Goal: Information Seeking & Learning: Learn about a topic

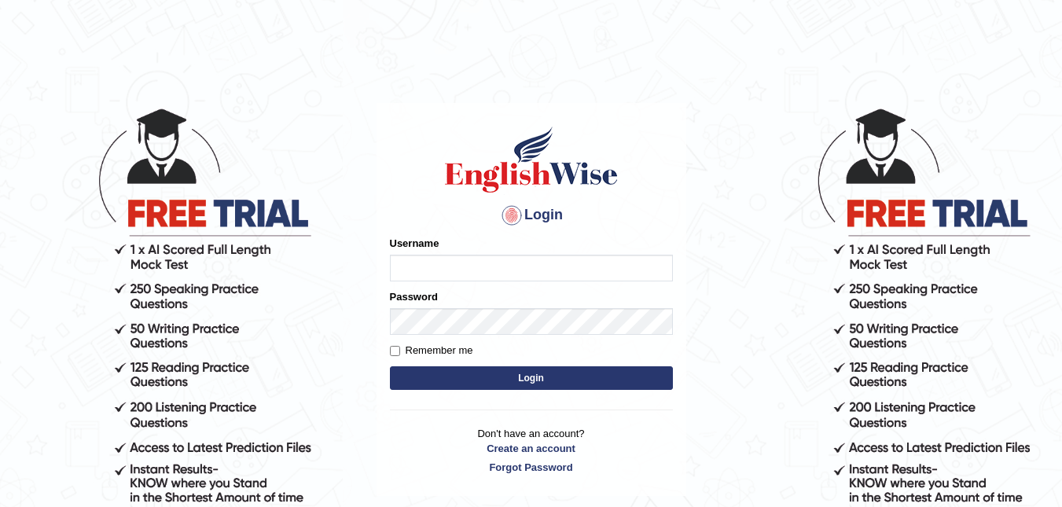
type input "akriti_rasaili"
click at [507, 376] on button "Login" at bounding box center [531, 378] width 283 height 24
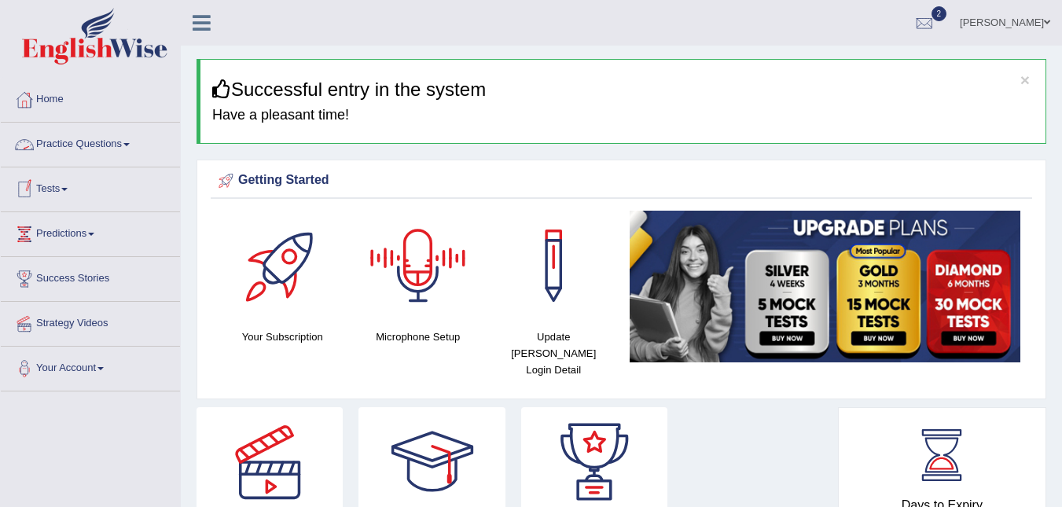
click at [82, 147] on link "Practice Questions" at bounding box center [90, 142] width 179 height 39
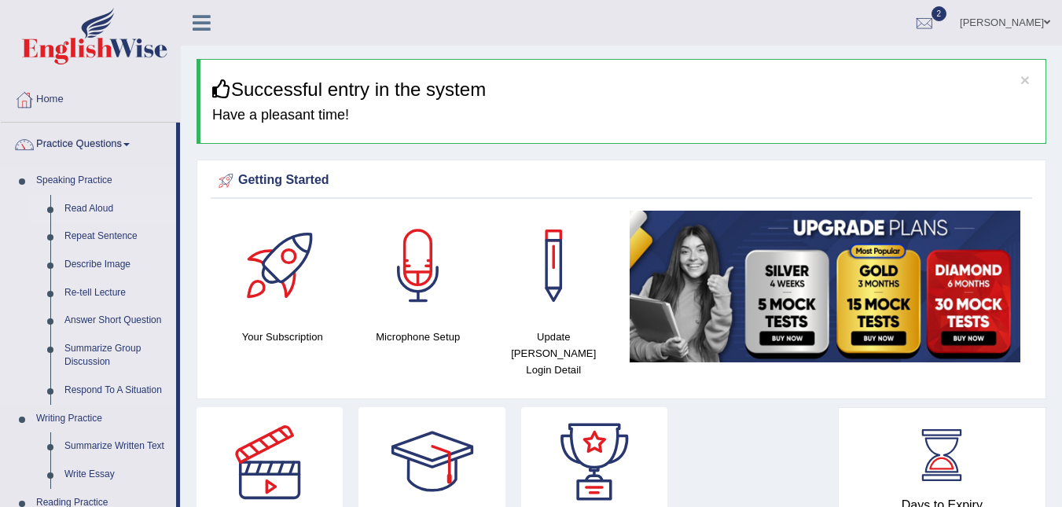
click at [94, 209] on link "Read Aloud" at bounding box center [116, 209] width 119 height 28
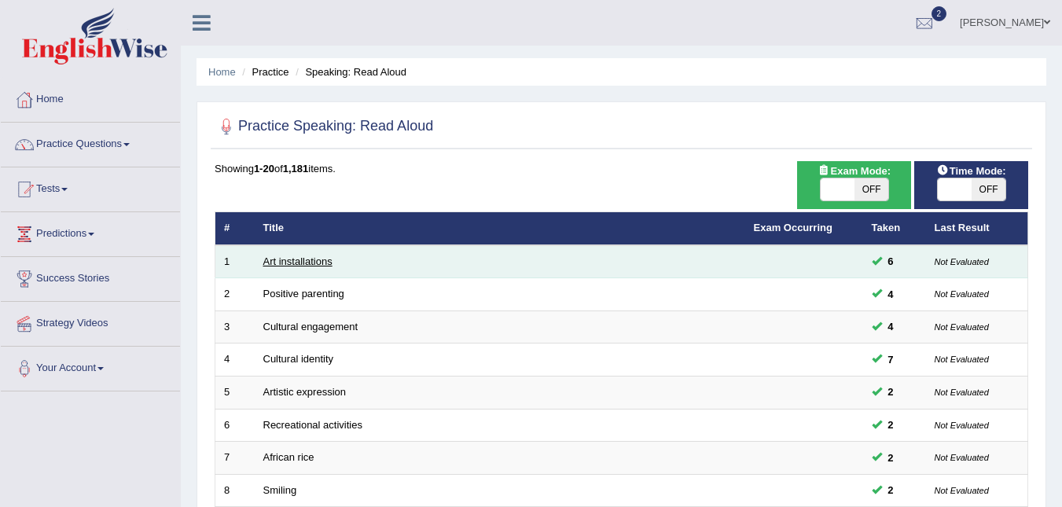
click at [267, 262] on link "Art installations" at bounding box center [297, 261] width 69 height 12
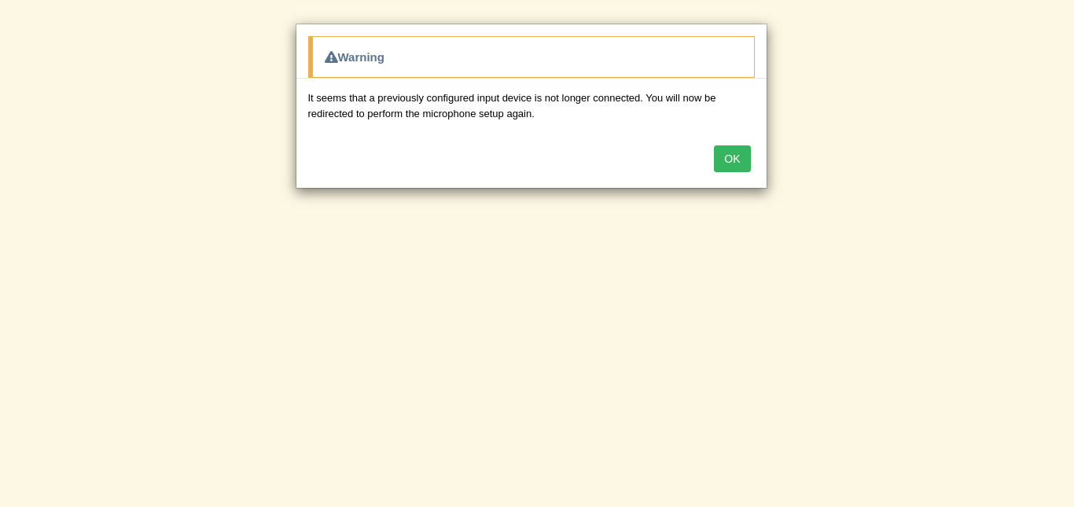
click at [731, 145] on button "OK" at bounding box center [732, 158] width 36 height 27
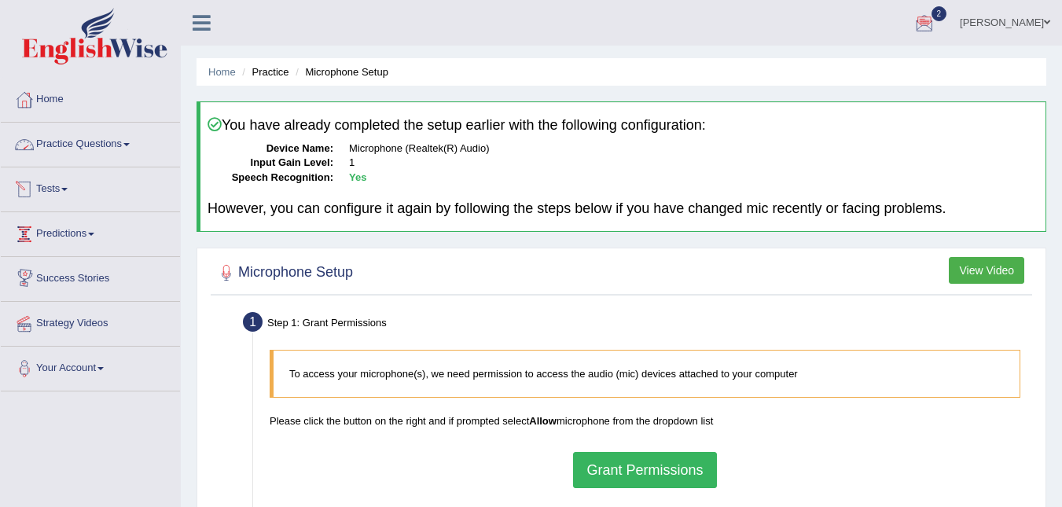
click at [139, 151] on link "Practice Questions" at bounding box center [90, 142] width 179 height 39
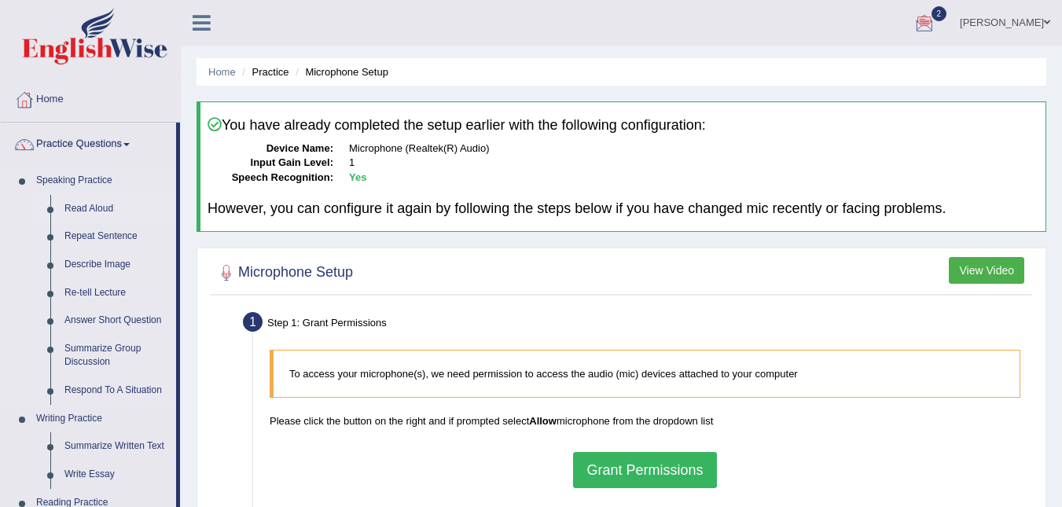
click at [138, 212] on link "Read Aloud" at bounding box center [116, 209] width 119 height 28
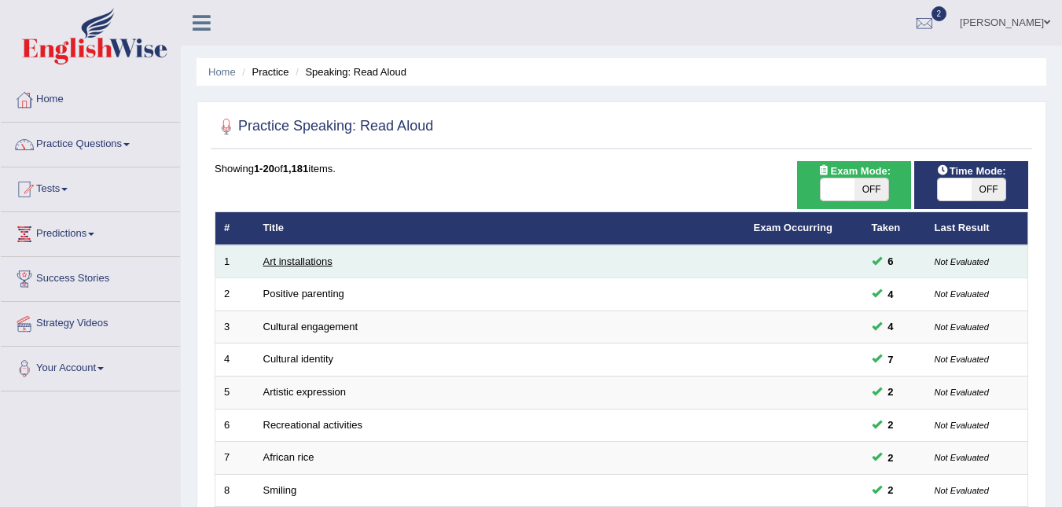
click at [269, 262] on link "Art installations" at bounding box center [297, 261] width 69 height 12
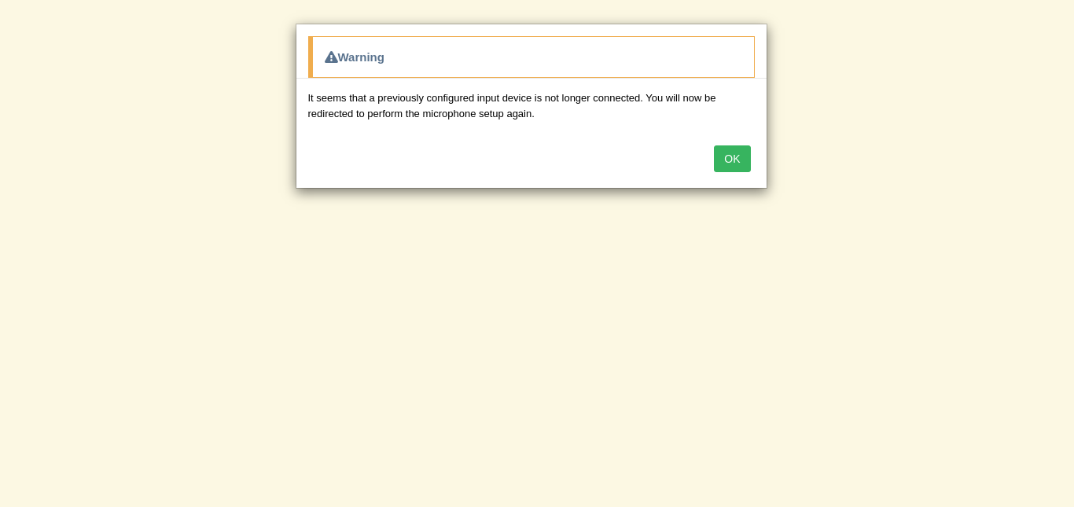
click at [733, 163] on button "OK" at bounding box center [732, 158] width 36 height 27
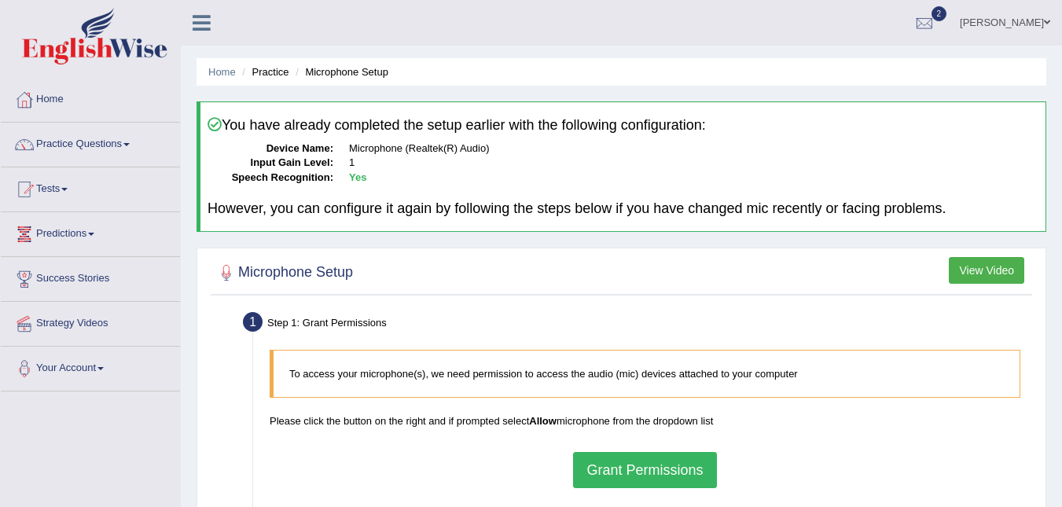
click at [644, 468] on button "Grant Permissions" at bounding box center [644, 470] width 143 height 36
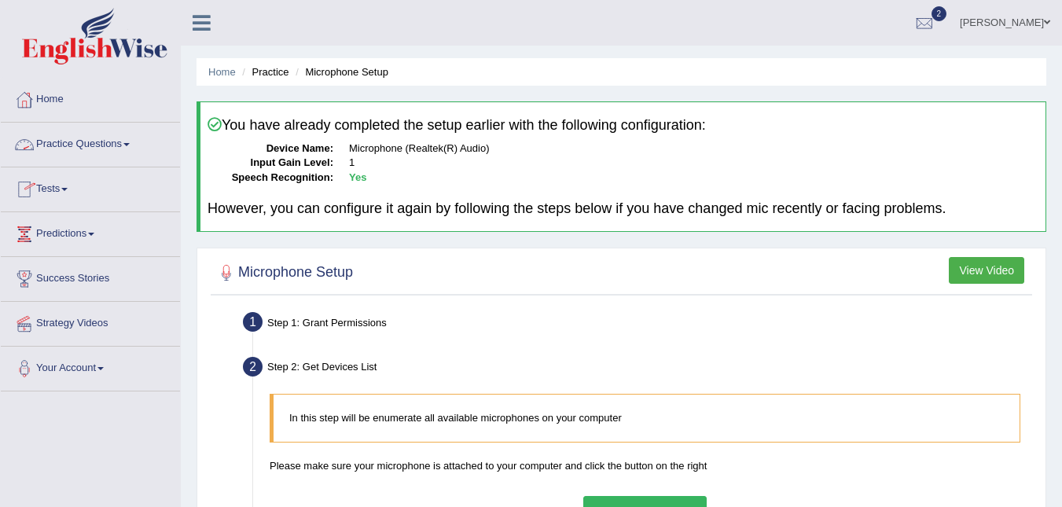
click at [284, 61] on ul "Home Practice Microphone Setup" at bounding box center [621, 72] width 850 height 28
drag, startPoint x: 280, startPoint y: 79, endPoint x: 267, endPoint y: 70, distance: 15.7
click at [267, 70] on li "Practice" at bounding box center [263, 71] width 50 height 15
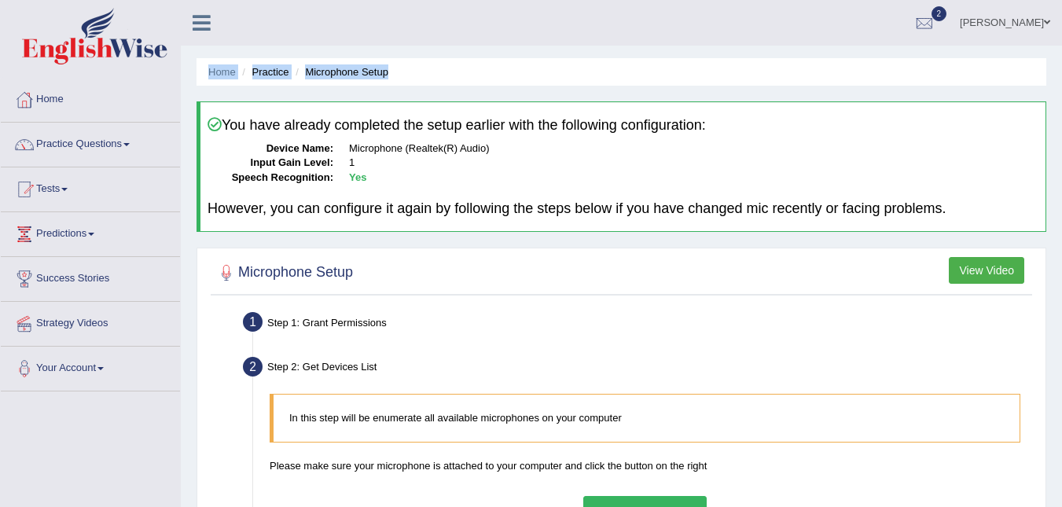
click at [267, 70] on li "Practice" at bounding box center [263, 71] width 50 height 15
click at [86, 144] on link "Practice Questions" at bounding box center [90, 142] width 179 height 39
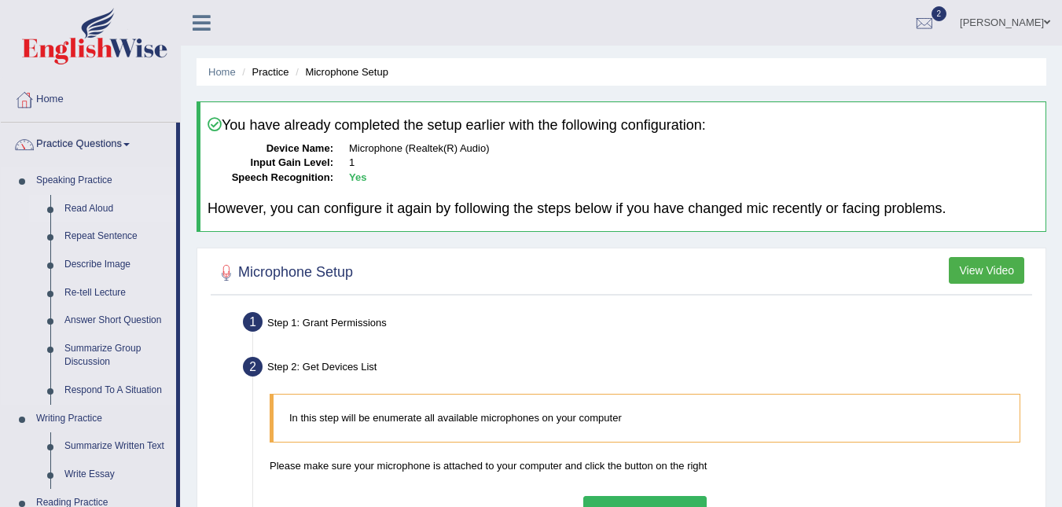
click at [90, 203] on link "Read Aloud" at bounding box center [116, 209] width 119 height 28
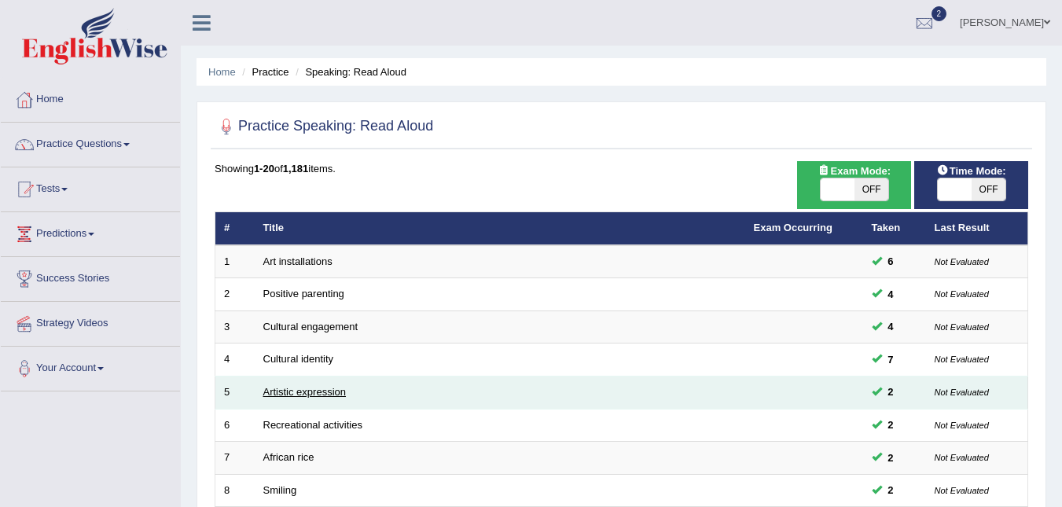
click at [268, 397] on link "Artistic expression" at bounding box center [304, 392] width 83 height 12
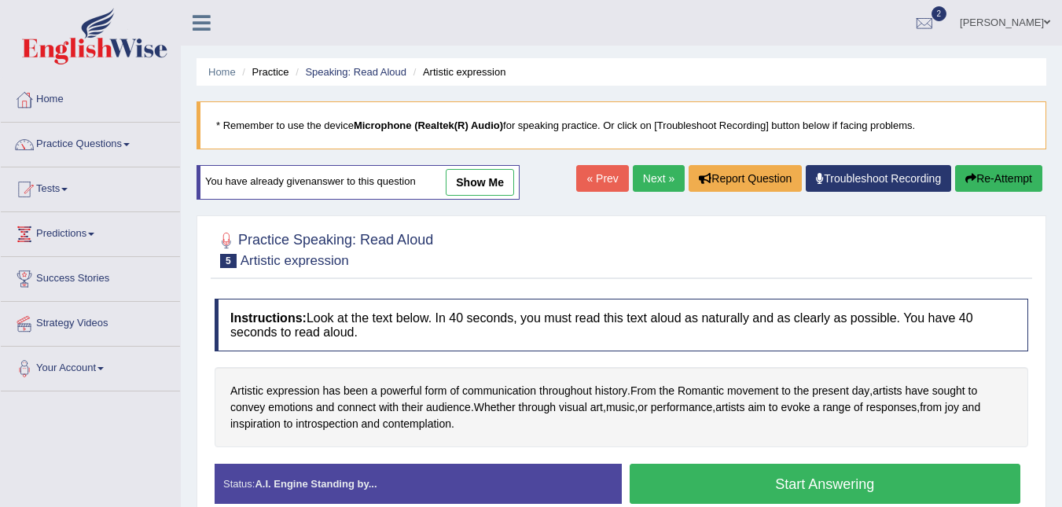
click at [636, 119] on blockquote "* Remember to use the device Microphone (Realtek(R) Audio) for speaking practic…" at bounding box center [621, 125] width 850 height 48
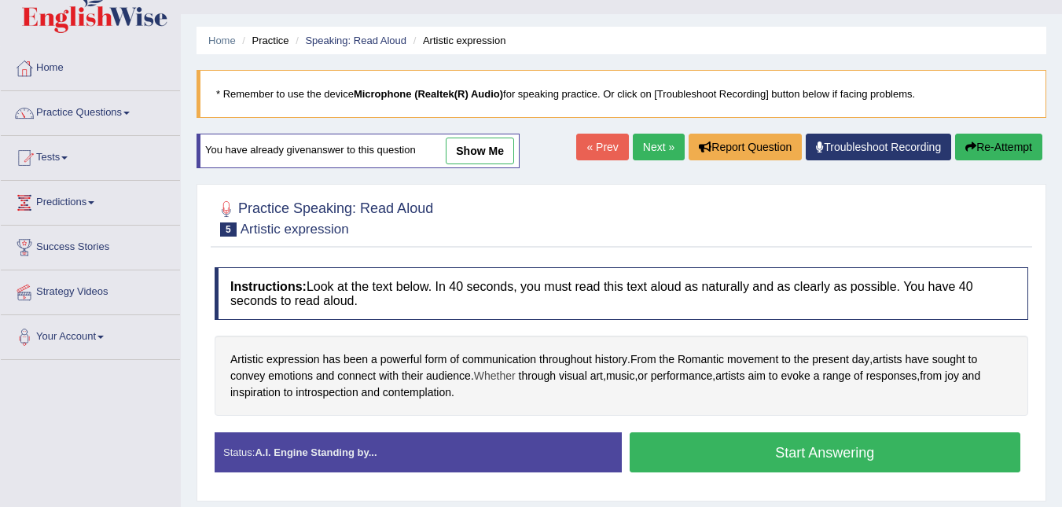
scroll to position [63, 0]
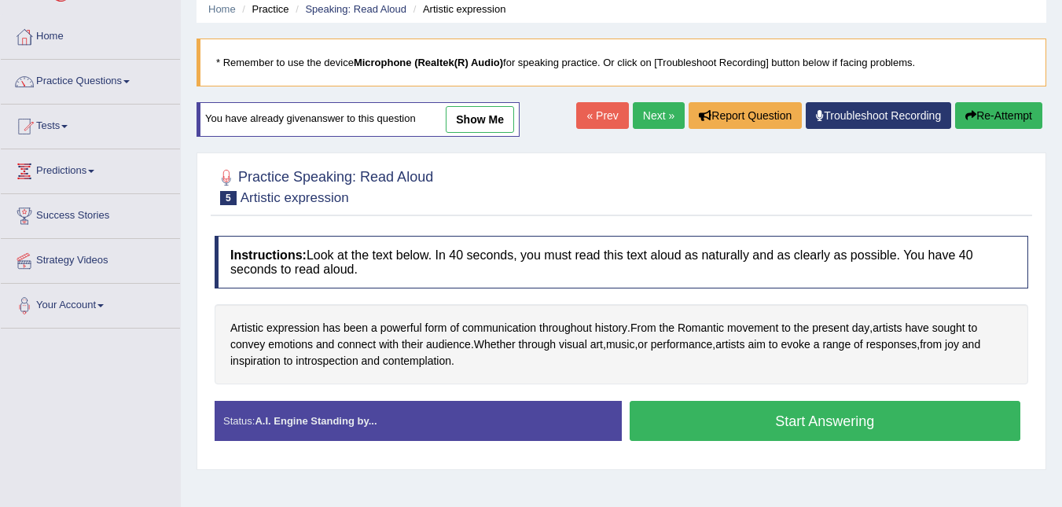
click at [685, 426] on button "Start Answering" at bounding box center [824, 421] width 391 height 40
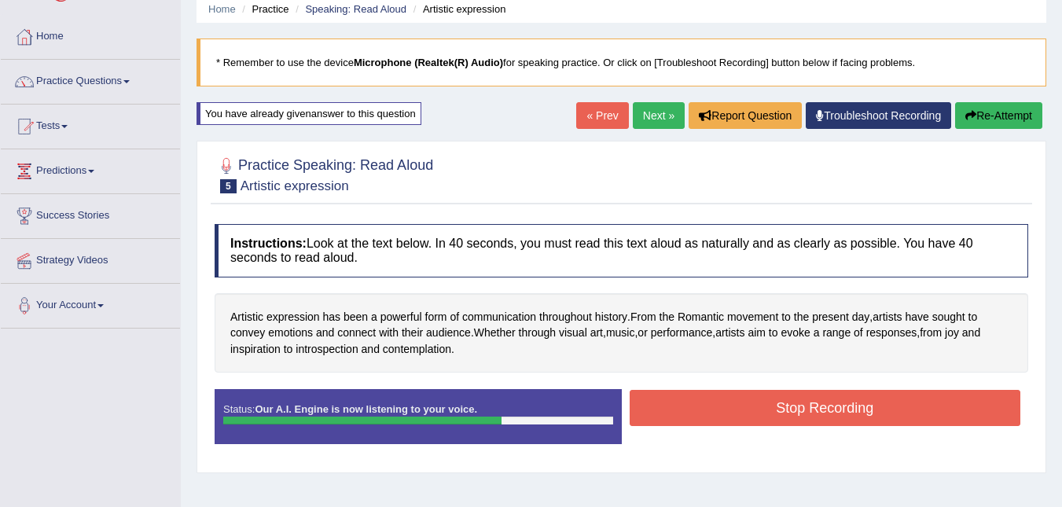
click at [685, 426] on button "Stop Recording" at bounding box center [824, 408] width 391 height 36
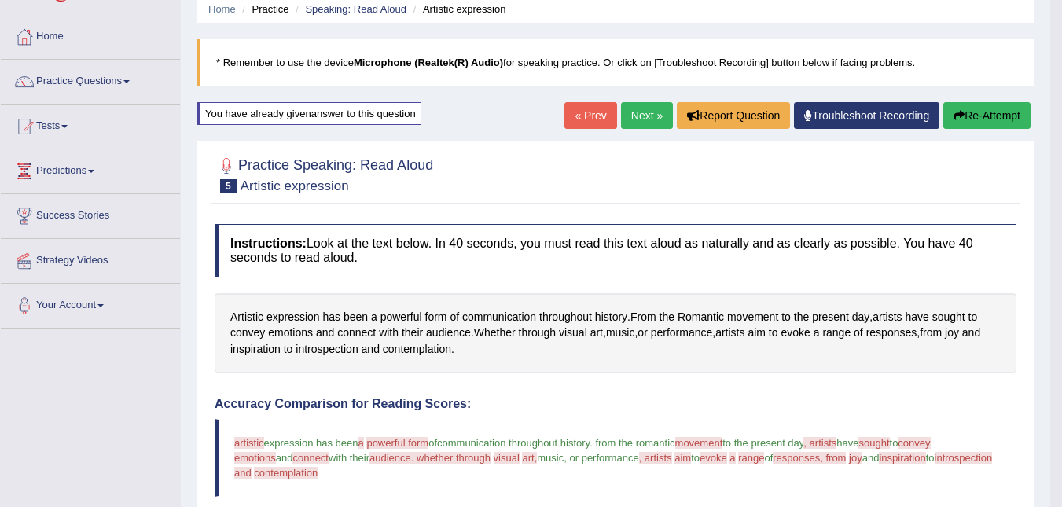
click at [638, 116] on link "Next »" at bounding box center [647, 115] width 52 height 27
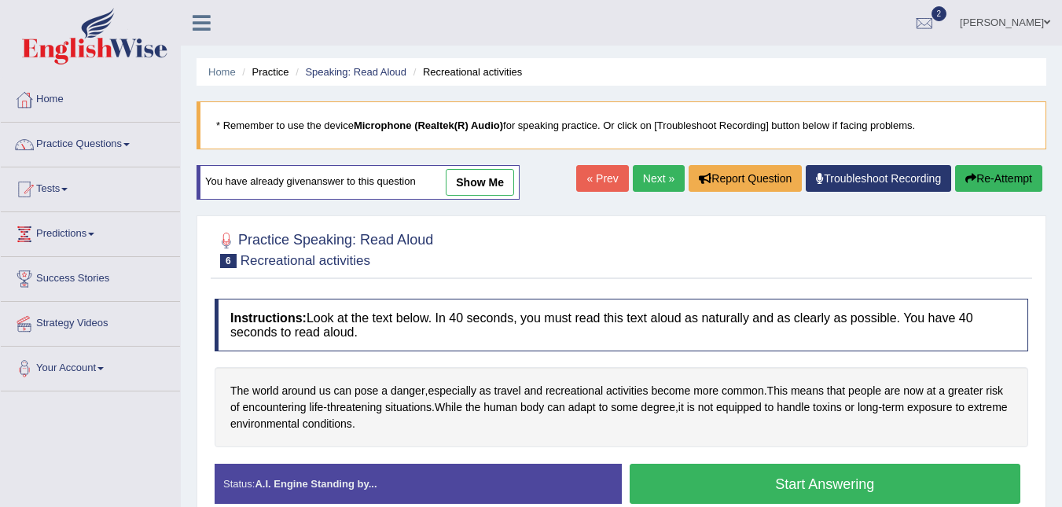
click at [747, 477] on button "Start Answering" at bounding box center [824, 484] width 391 height 40
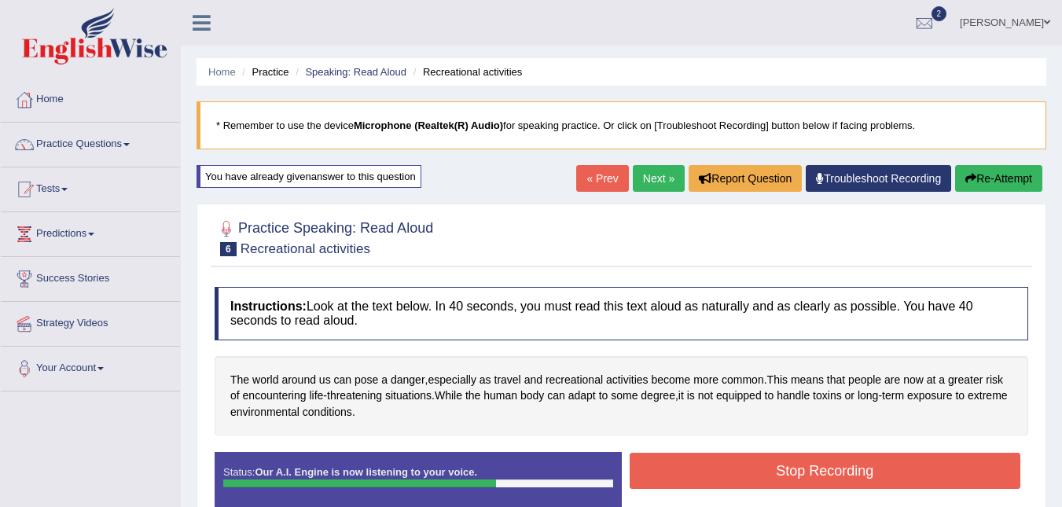
click at [747, 477] on button "Stop Recording" at bounding box center [824, 471] width 391 height 36
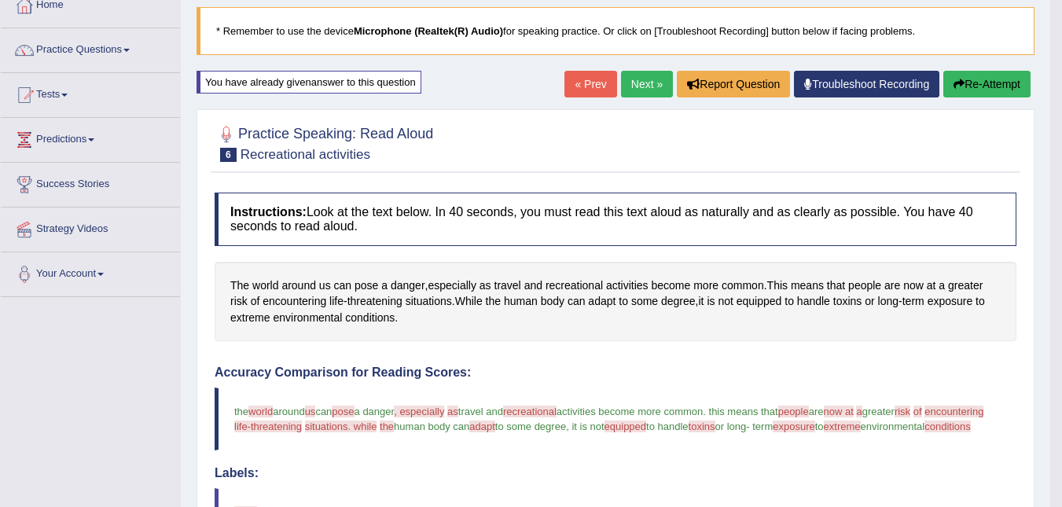
scroll to position [63, 0]
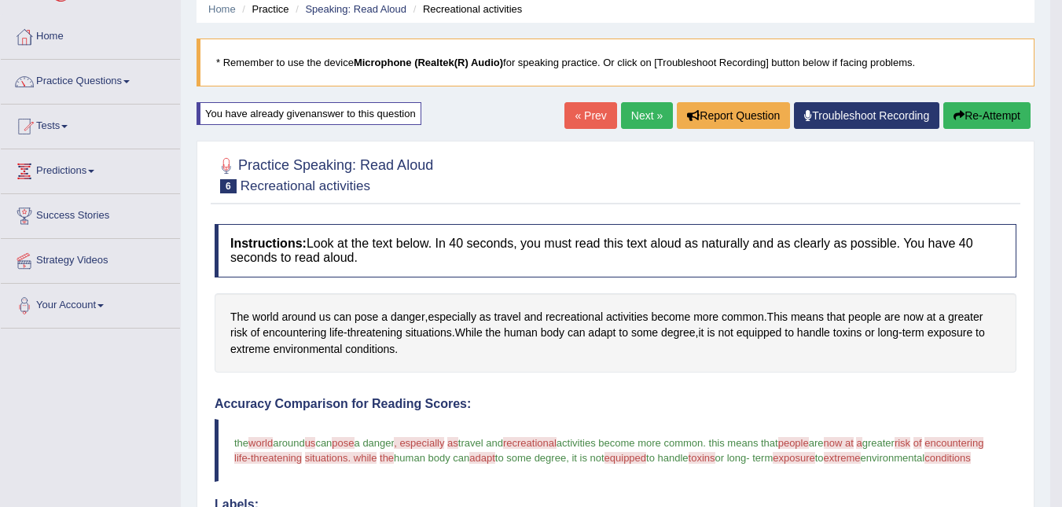
click at [621, 105] on link "Next »" at bounding box center [647, 115] width 52 height 27
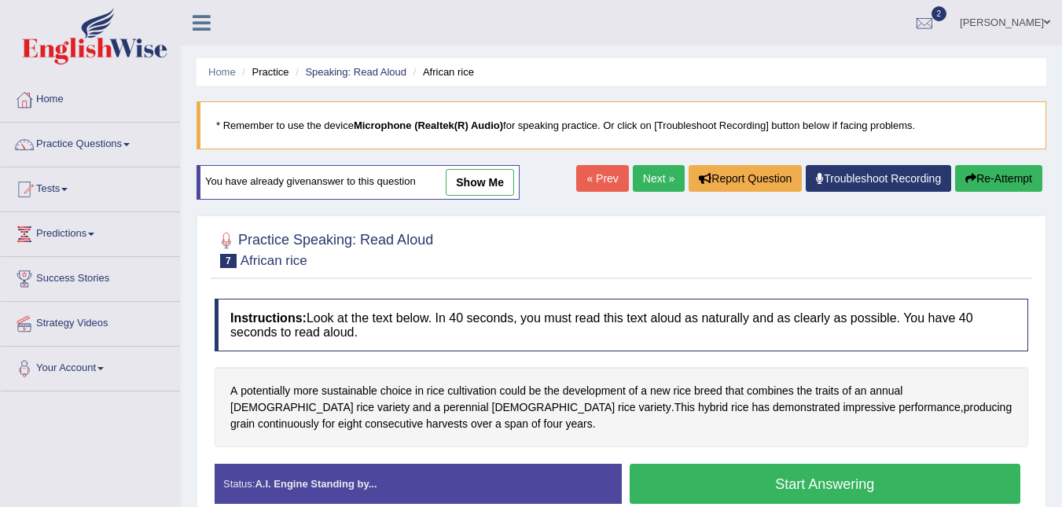
click at [776, 478] on button "Start Answering" at bounding box center [824, 484] width 391 height 40
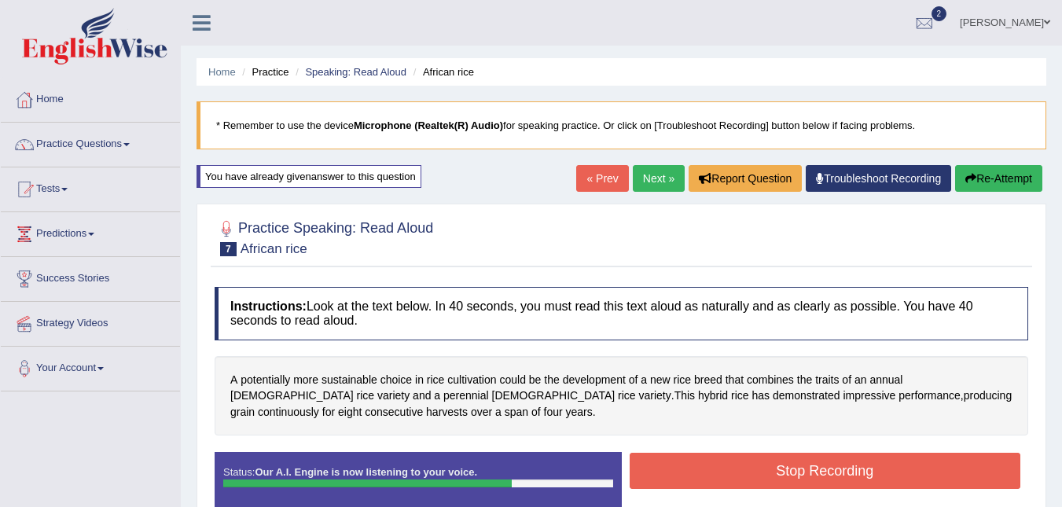
click at [776, 478] on button "Stop Recording" at bounding box center [824, 471] width 391 height 36
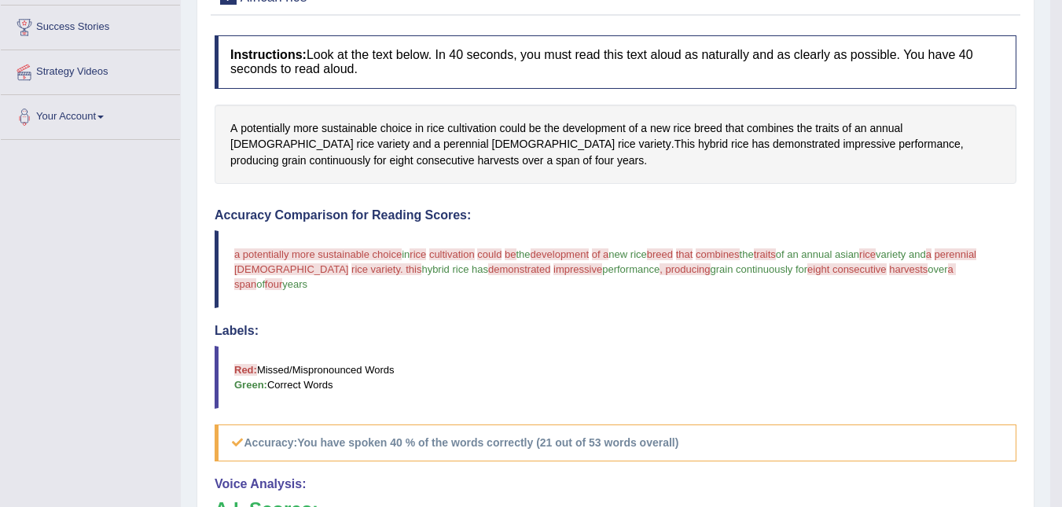
scroll to position [220, 0]
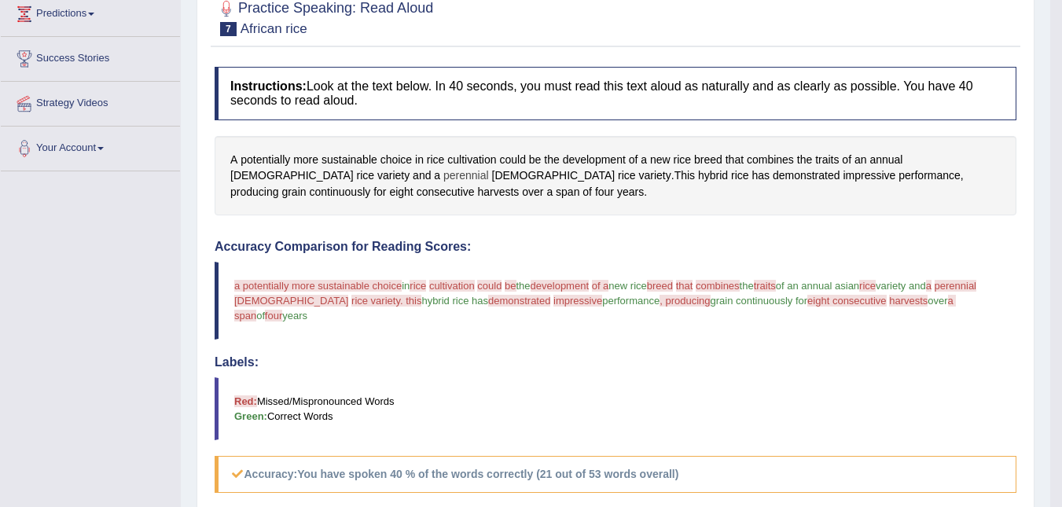
click at [443, 174] on span "perennial" at bounding box center [466, 175] width 46 height 17
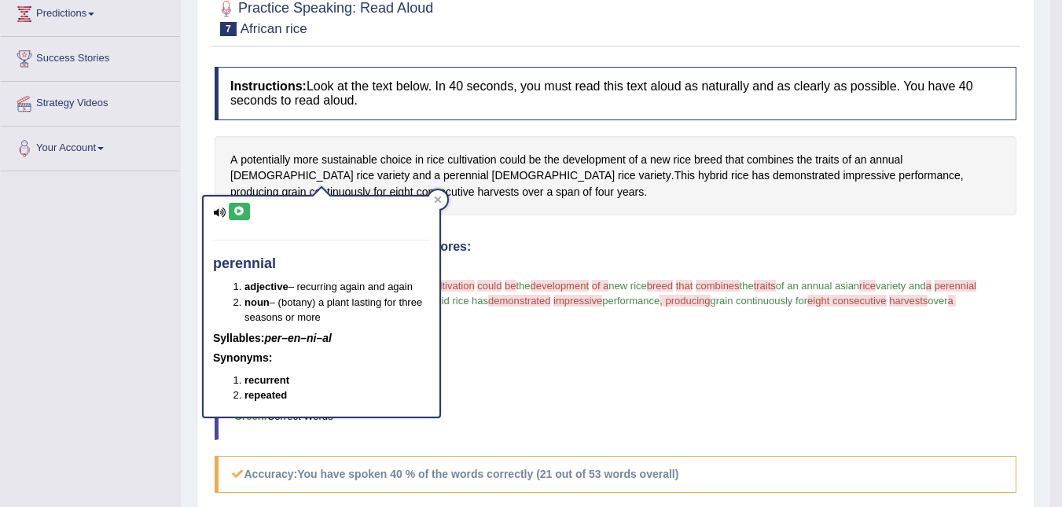
click at [237, 208] on icon at bounding box center [239, 211] width 12 height 9
click at [437, 202] on icon at bounding box center [438, 200] width 8 height 8
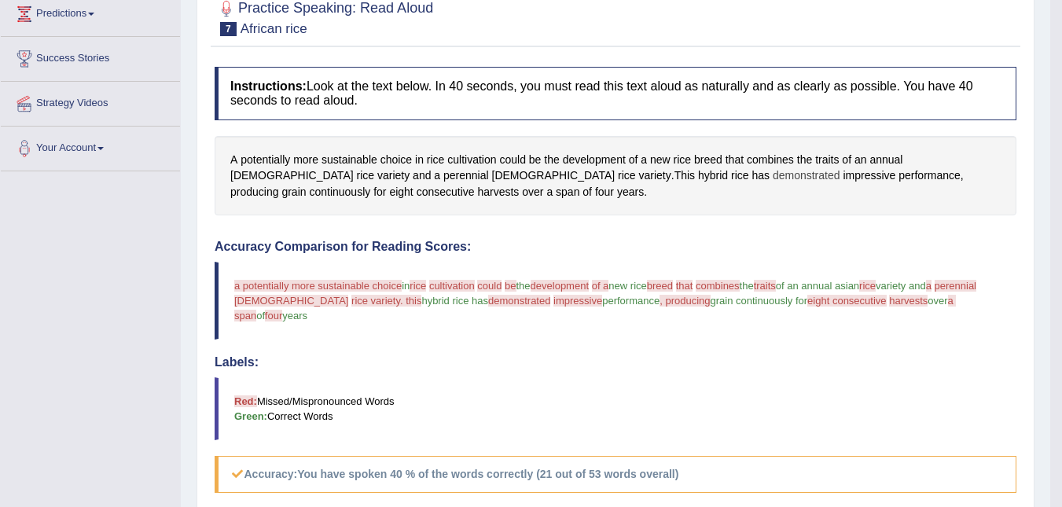
click at [773, 171] on span "demonstrated" at bounding box center [807, 175] width 68 height 17
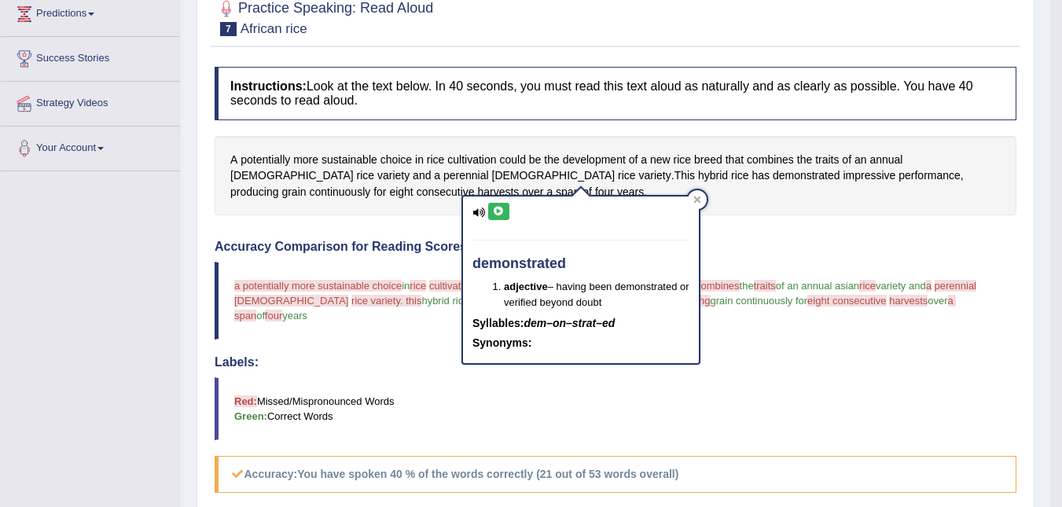
click at [490, 208] on button at bounding box center [498, 211] width 21 height 17
click at [831, 221] on div "Instructions: Look at the text below. In 40 seconds, you must read this text al…" at bounding box center [615, 430] width 809 height 742
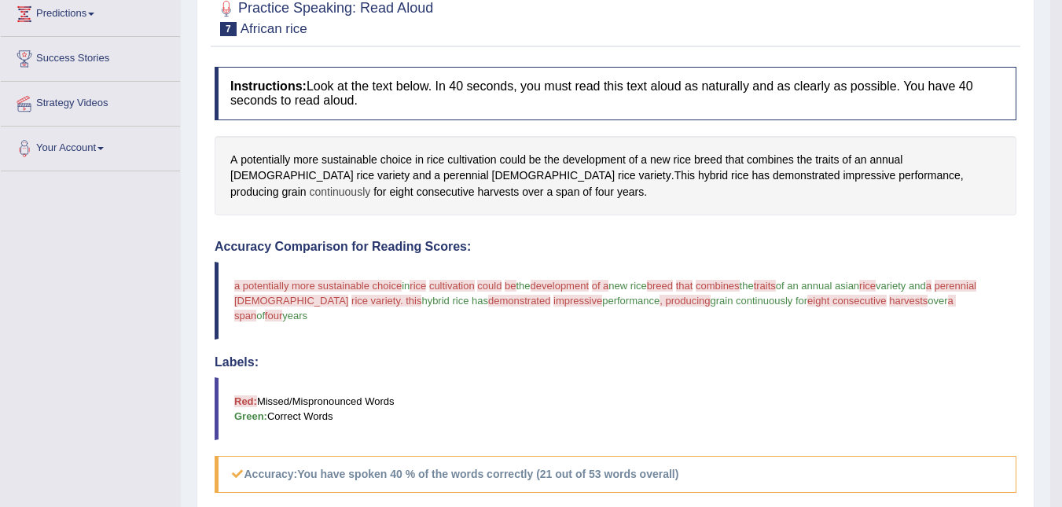
click at [370, 184] on span "continuously" at bounding box center [339, 192] width 61 height 17
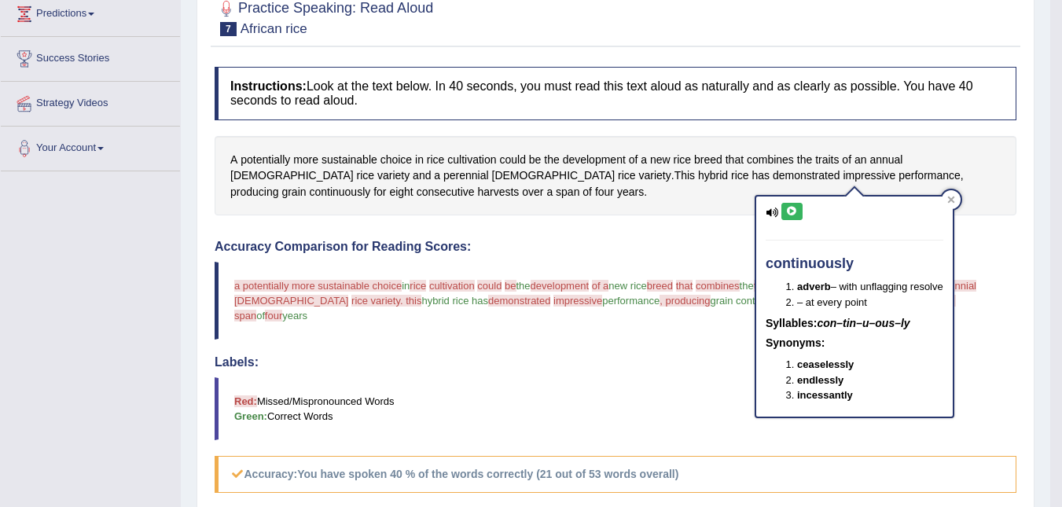
click at [794, 217] on button at bounding box center [791, 211] width 21 height 17
click at [963, 195] on div "A potentially more sustainable choice in rice cultivation could be the developm…" at bounding box center [616, 176] width 802 height 80
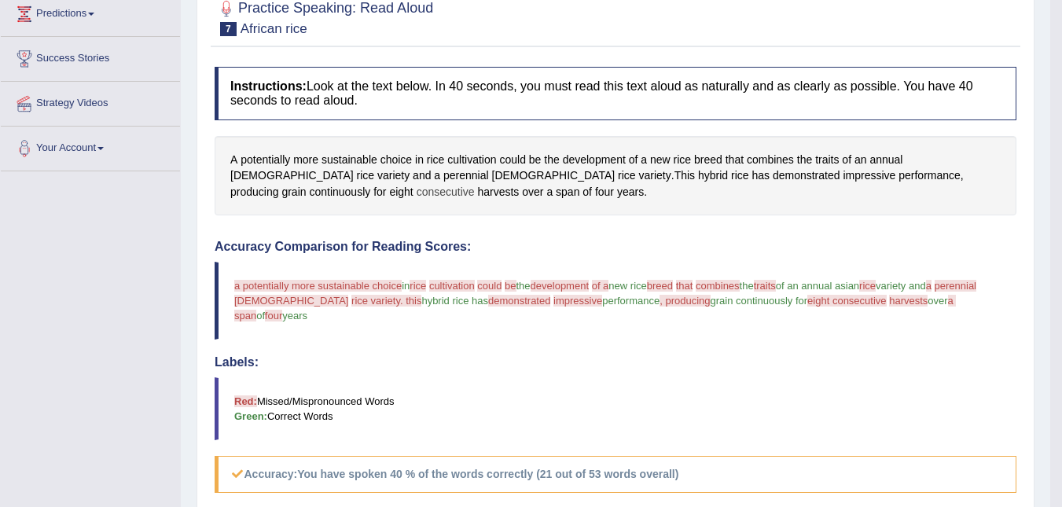
click at [475, 184] on span "consecutive" at bounding box center [446, 192] width 58 height 17
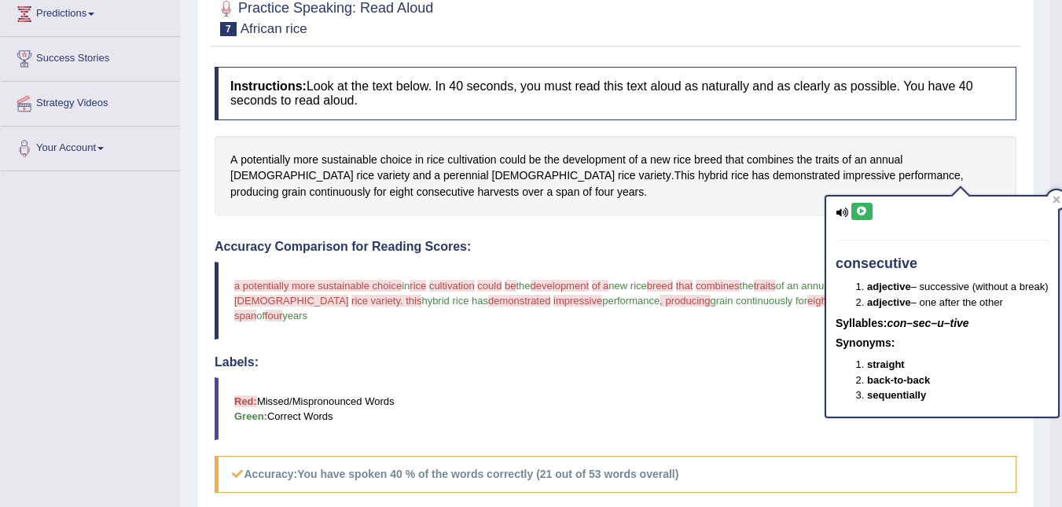
click at [863, 214] on icon at bounding box center [862, 211] width 12 height 9
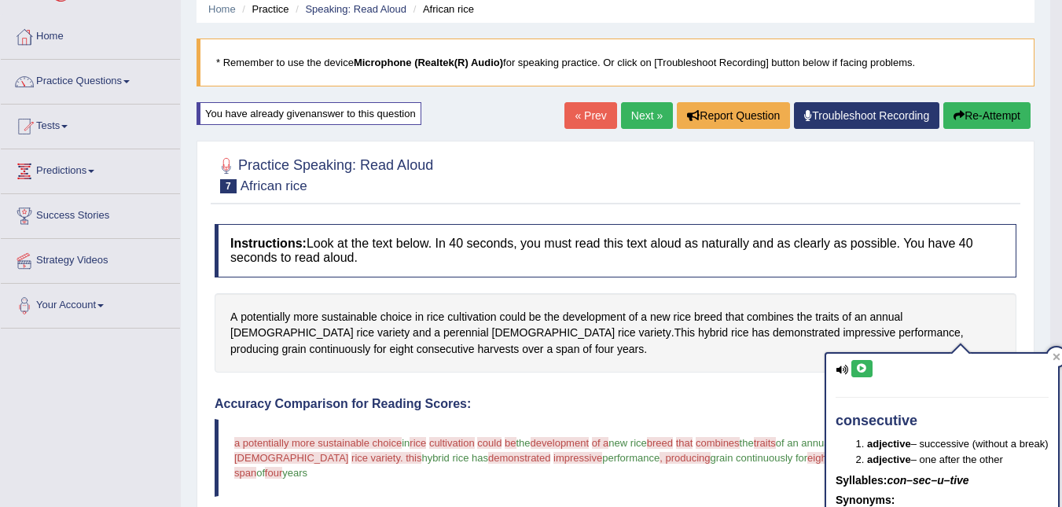
scroll to position [31, 0]
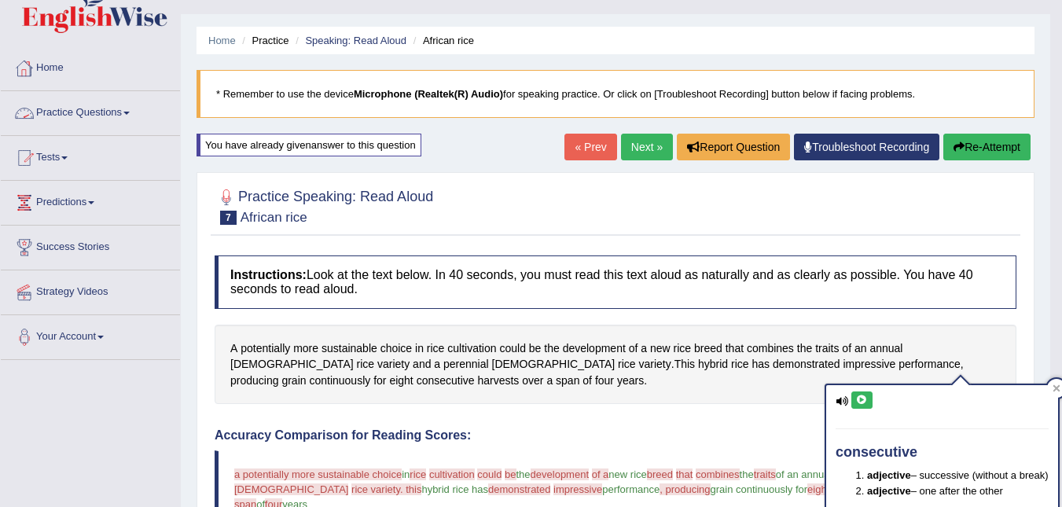
click at [76, 109] on link "Practice Questions" at bounding box center [90, 110] width 179 height 39
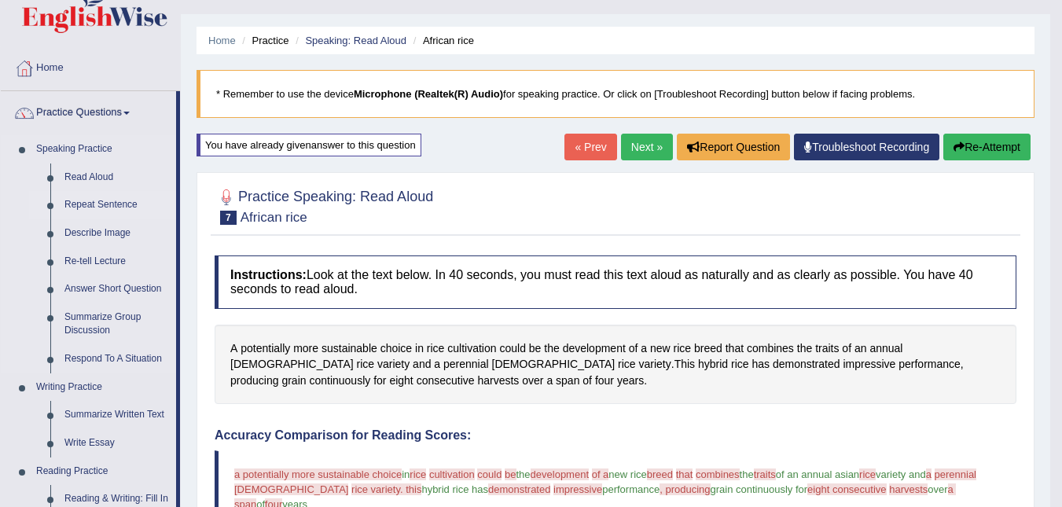
click at [92, 210] on link "Repeat Sentence" at bounding box center [116, 205] width 119 height 28
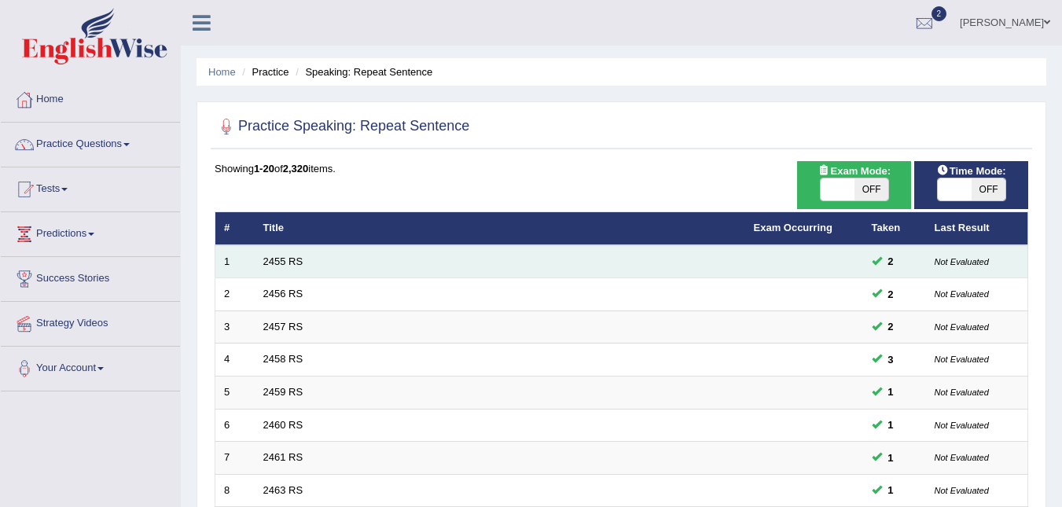
click at [269, 270] on td "2455 RS" at bounding box center [500, 261] width 490 height 33
click at [265, 262] on link "2455 RS" at bounding box center [283, 261] width 40 height 12
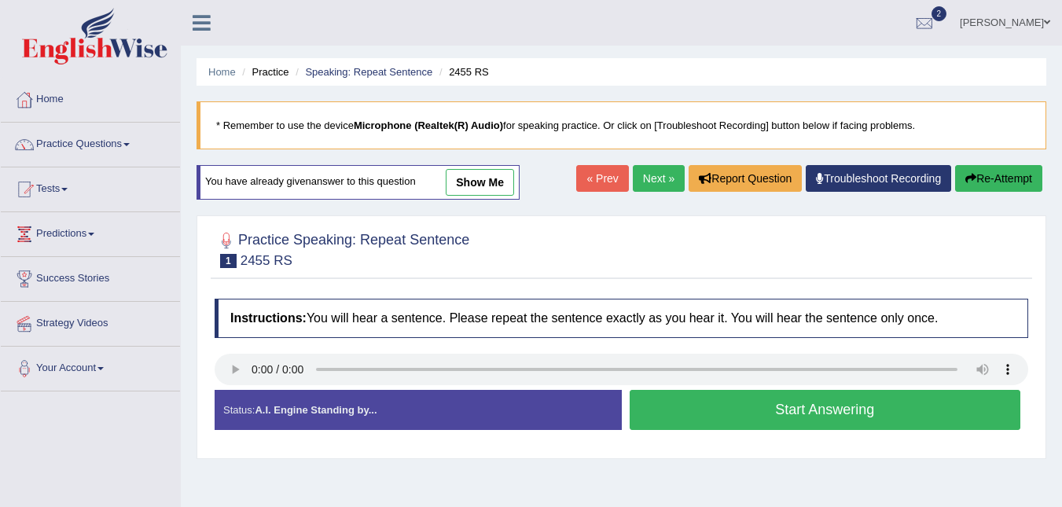
click at [829, 415] on button "Start Answering" at bounding box center [824, 410] width 391 height 40
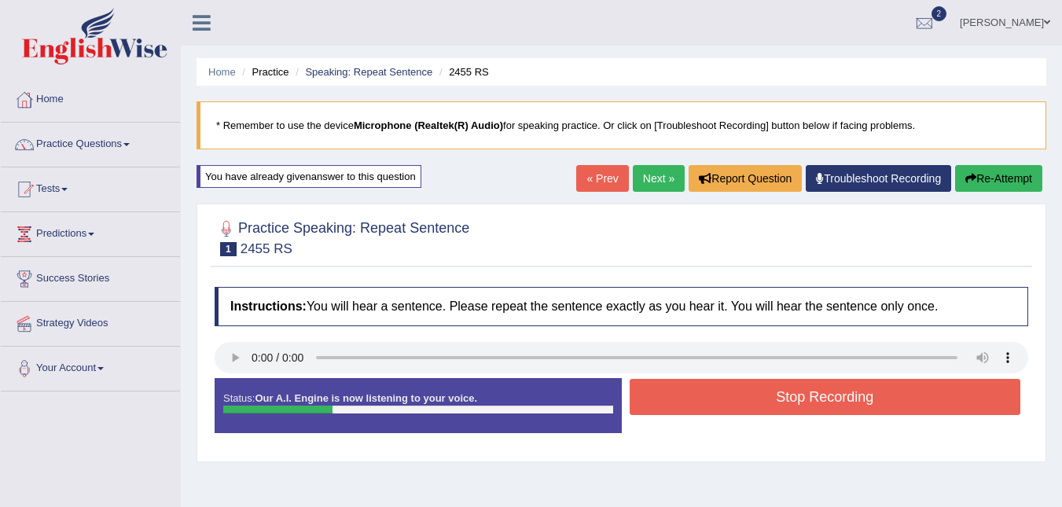
click at [802, 410] on button "Stop Recording" at bounding box center [824, 397] width 391 height 36
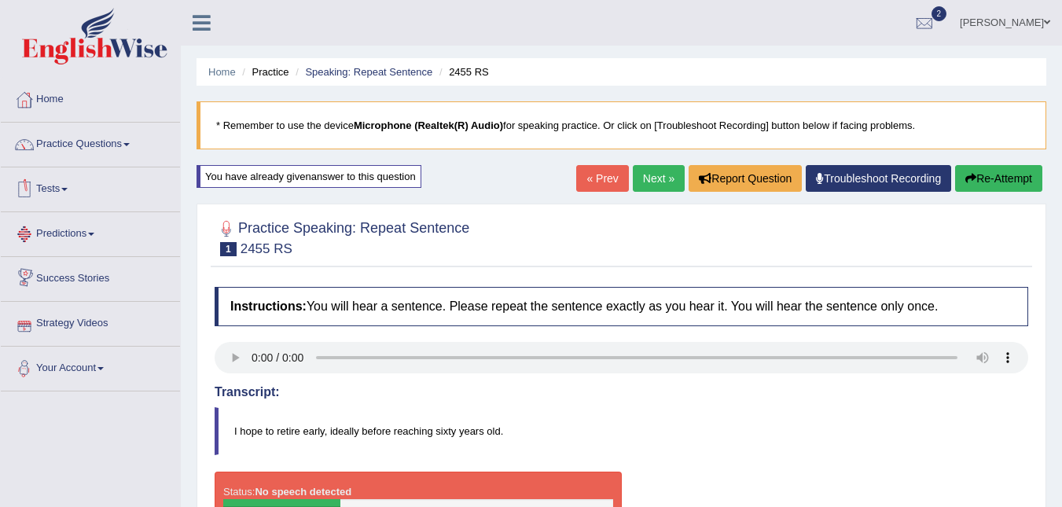
click at [633, 181] on link "Next »" at bounding box center [659, 178] width 52 height 27
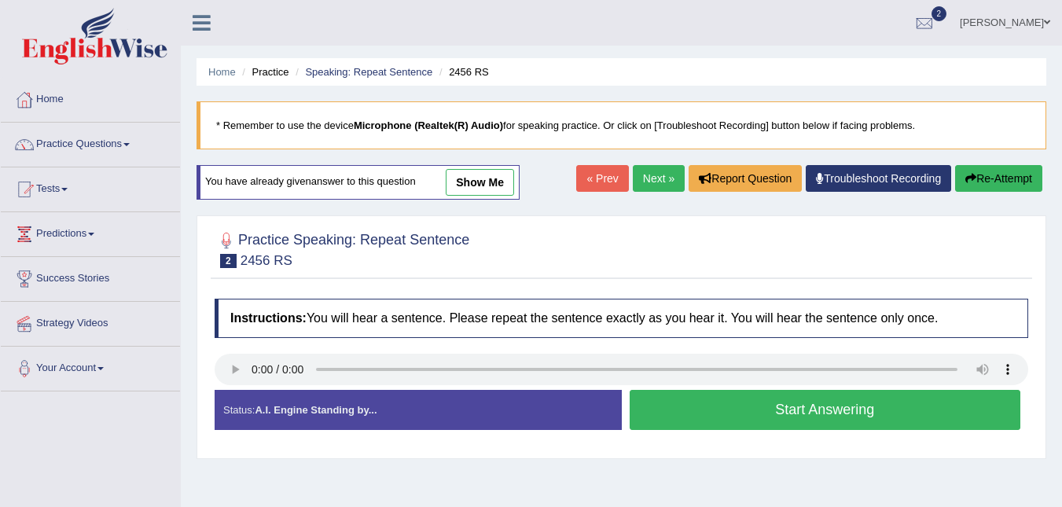
click at [648, 406] on button "Start Answering" at bounding box center [824, 410] width 391 height 40
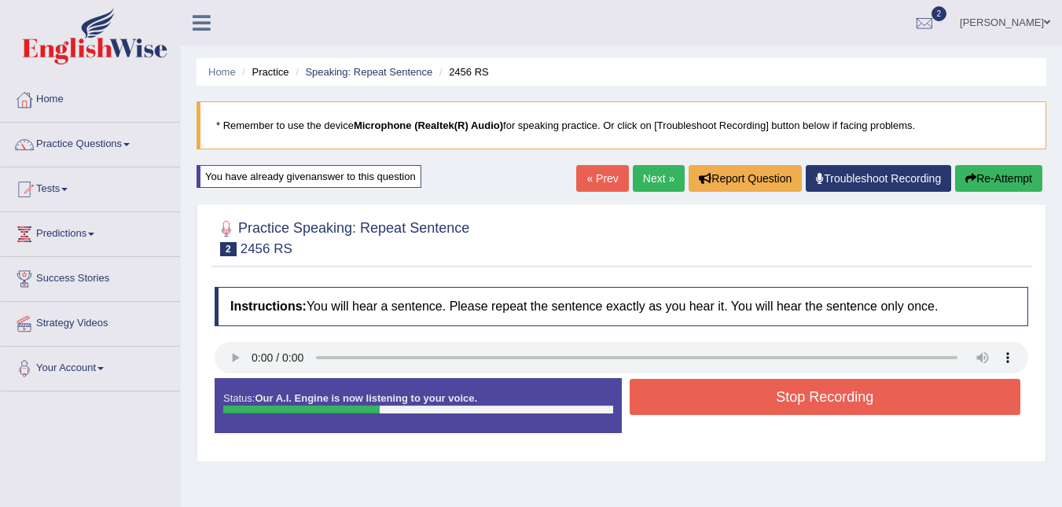
click at [655, 402] on button "Stop Recording" at bounding box center [824, 397] width 391 height 36
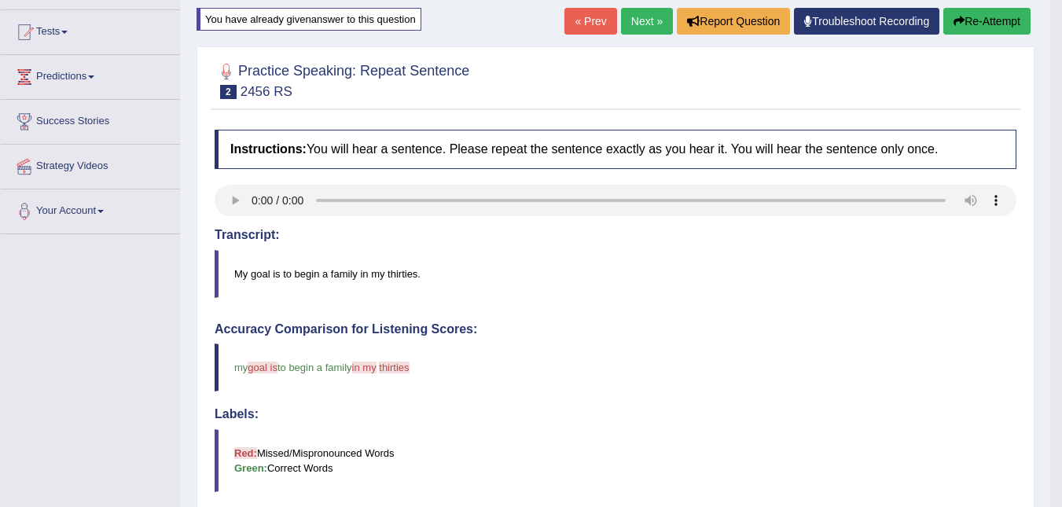
scroll to position [126, 0]
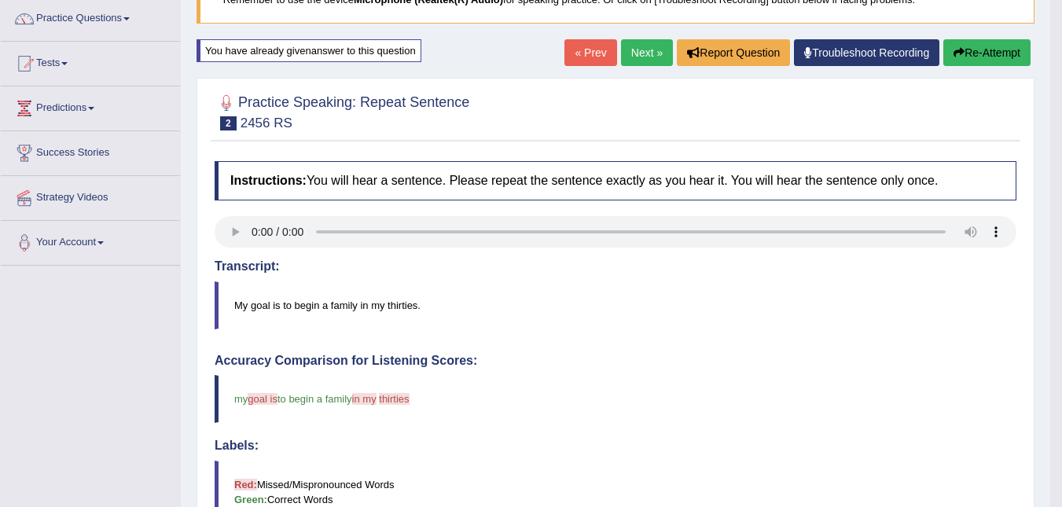
click at [643, 62] on link "Next »" at bounding box center [647, 52] width 52 height 27
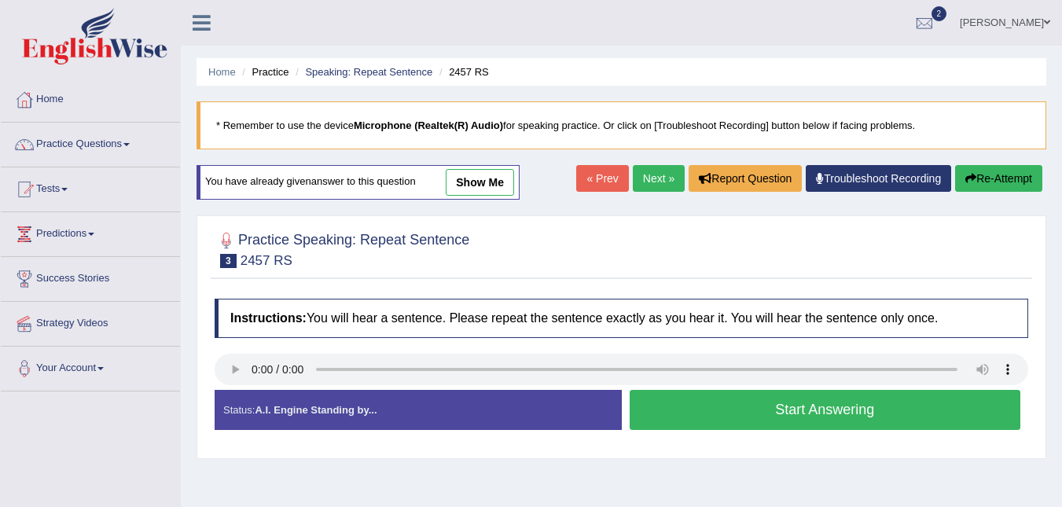
click at [685, 431] on div "Start Answering" at bounding box center [825, 412] width 407 height 44
click at [698, 410] on button "Start Answering" at bounding box center [824, 410] width 391 height 40
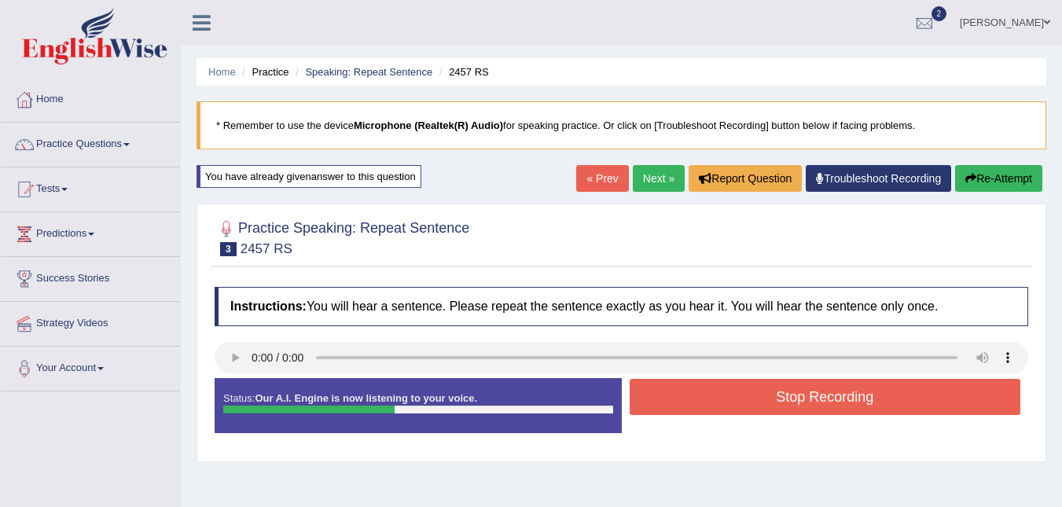
click at [698, 410] on button "Stop Recording" at bounding box center [824, 397] width 391 height 36
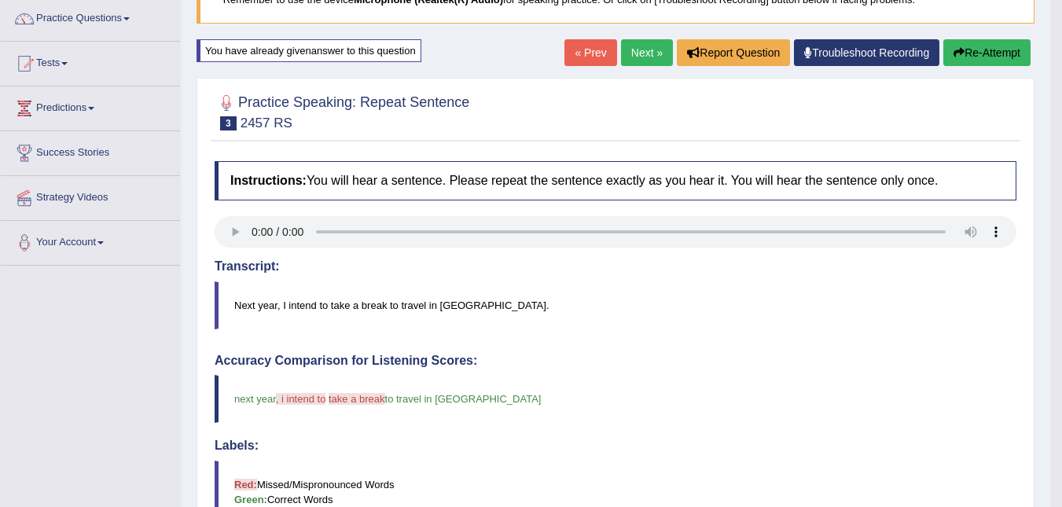
scroll to position [94, 0]
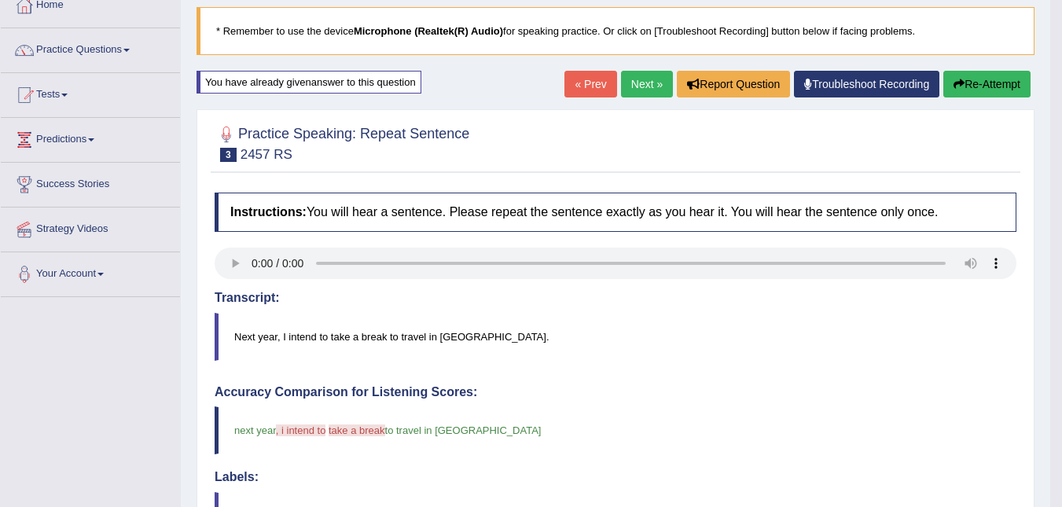
click at [638, 90] on link "Next »" at bounding box center [647, 84] width 52 height 27
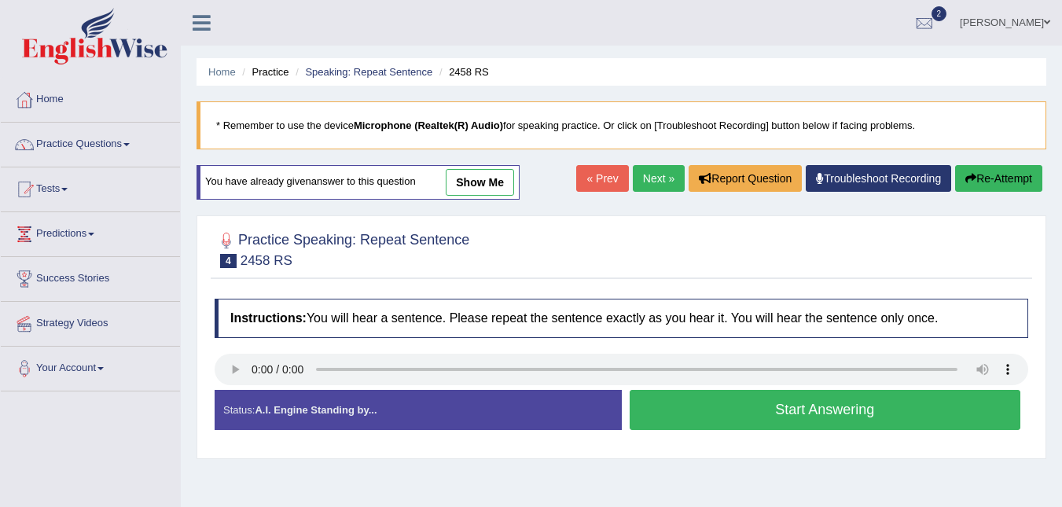
click at [803, 417] on button "Start Answering" at bounding box center [824, 410] width 391 height 40
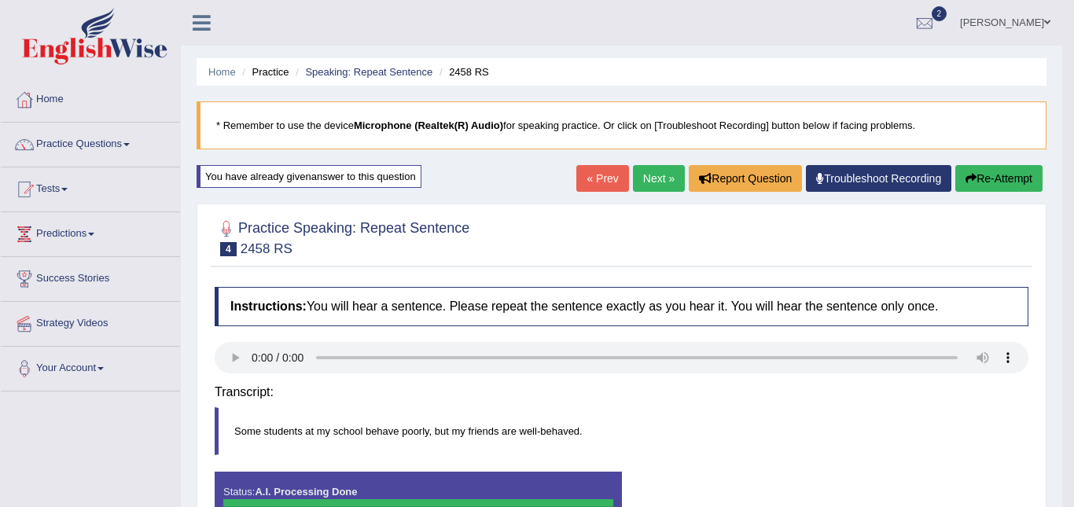
click at [0, 0] on div "Saving your answer..." at bounding box center [0, 0] width 0 height 0
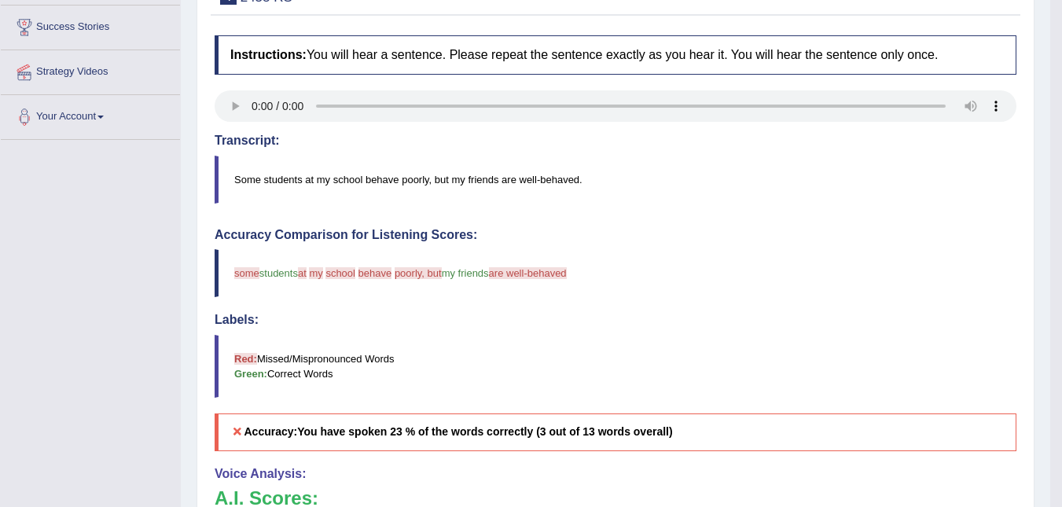
click at [754, 398] on blockquote "Red: Missed/Mispronounced Words Green: Correct Words" at bounding box center [616, 366] width 802 height 63
click at [754, 398] on div "Accuracy Comparison for Listening Scores: some tum students at behaviour my of …" at bounding box center [616, 339] width 802 height 223
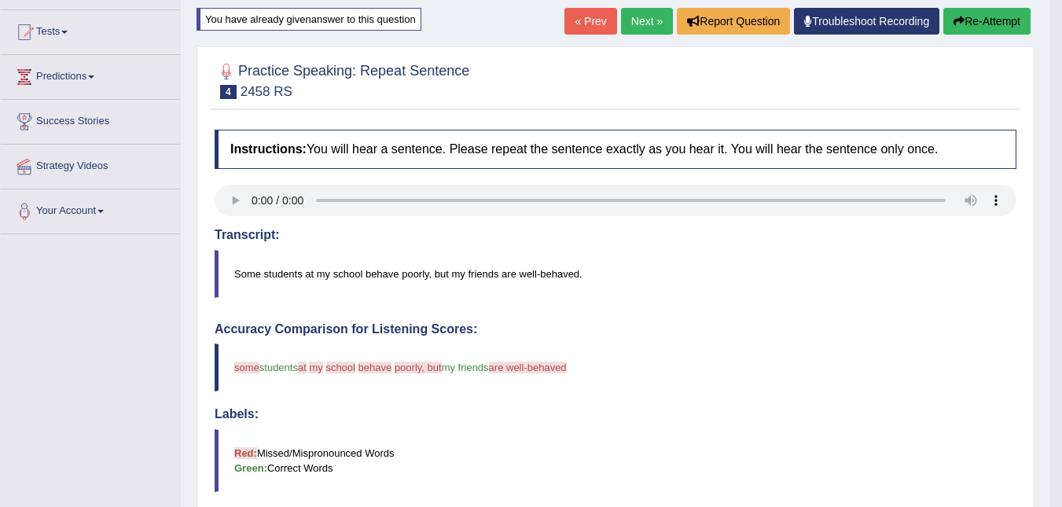
scroll to position [126, 0]
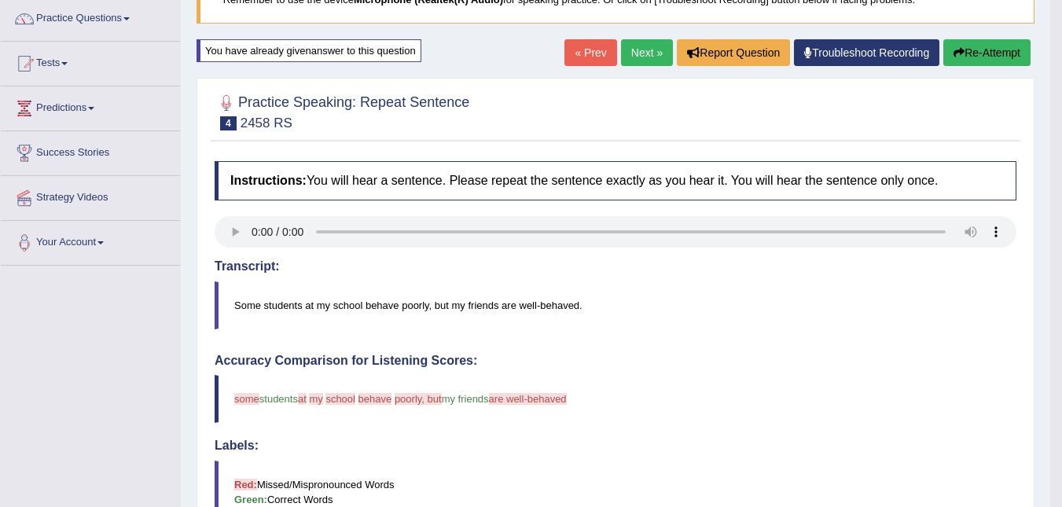
click at [639, 57] on link "Next »" at bounding box center [647, 52] width 52 height 27
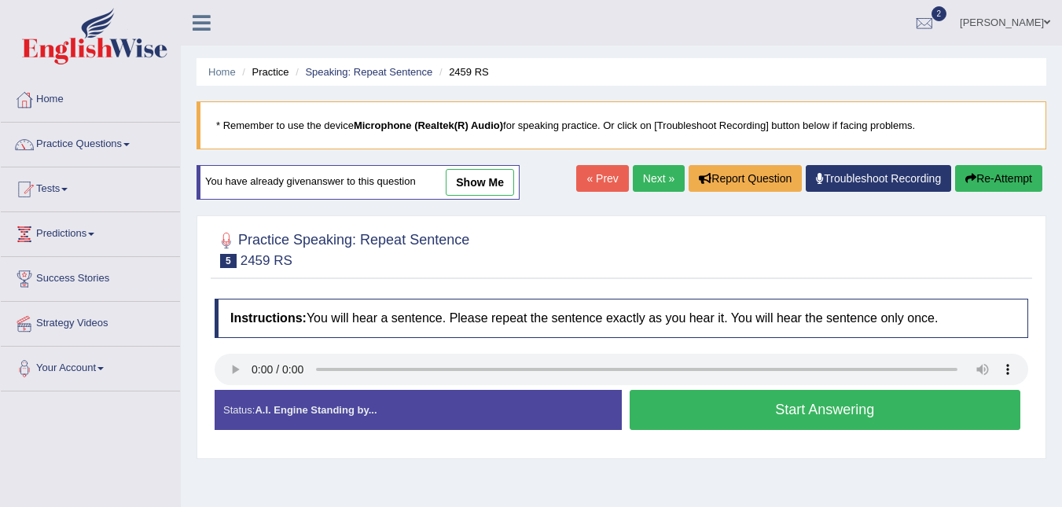
click at [724, 424] on button "Start Answering" at bounding box center [824, 410] width 391 height 40
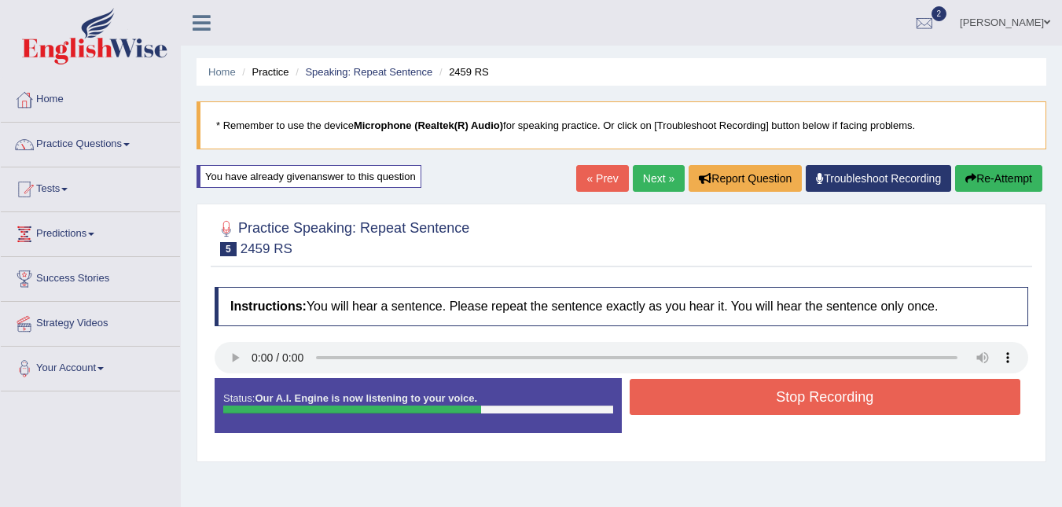
click at [757, 388] on button "Stop Recording" at bounding box center [824, 397] width 391 height 36
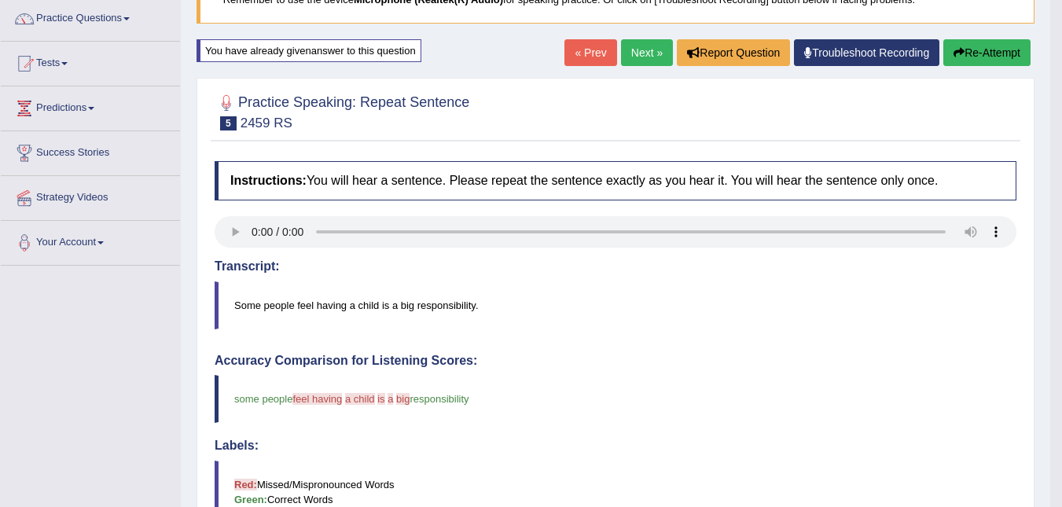
scroll to position [94, 0]
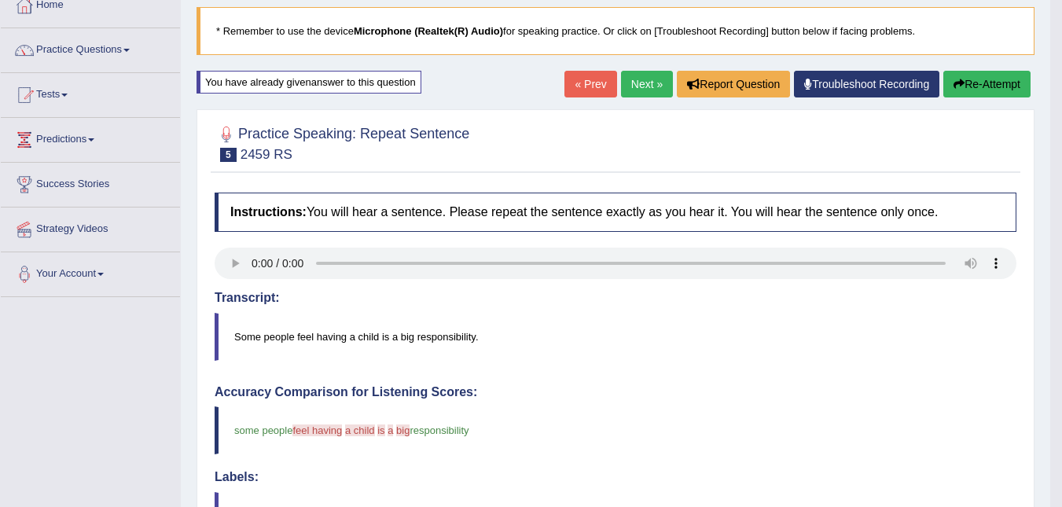
click at [633, 76] on link "Next »" at bounding box center [647, 84] width 52 height 27
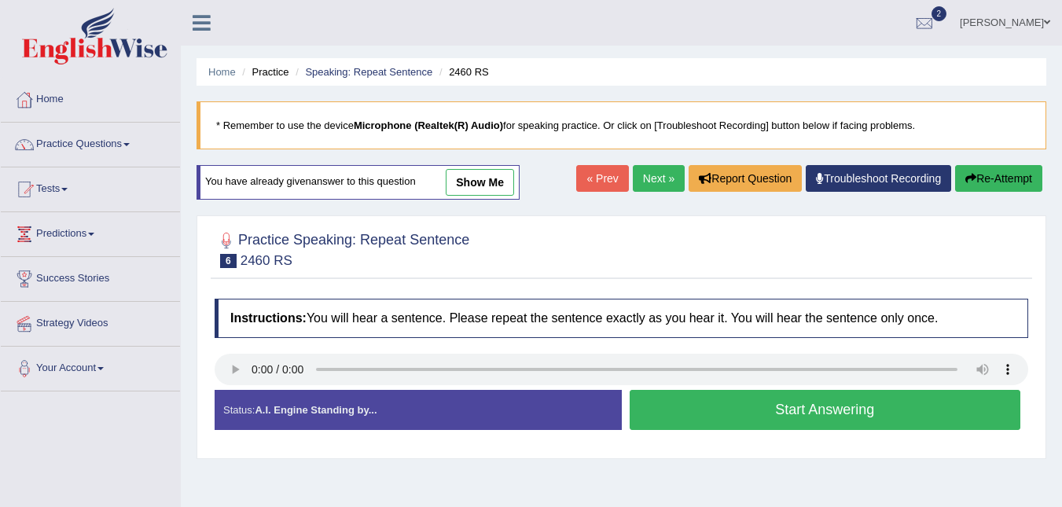
click at [780, 408] on button "Start Answering" at bounding box center [824, 410] width 391 height 40
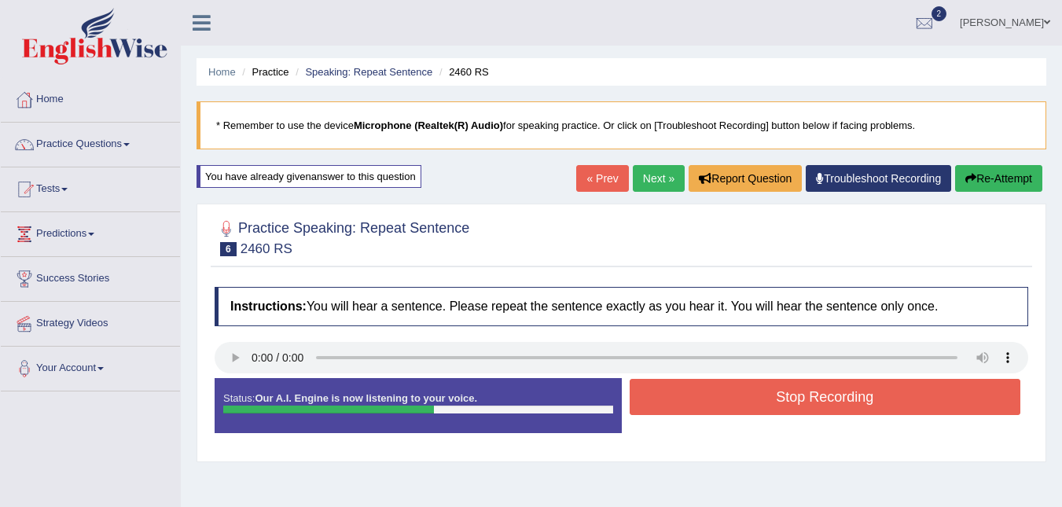
click at [784, 402] on button "Stop Recording" at bounding box center [824, 397] width 391 height 36
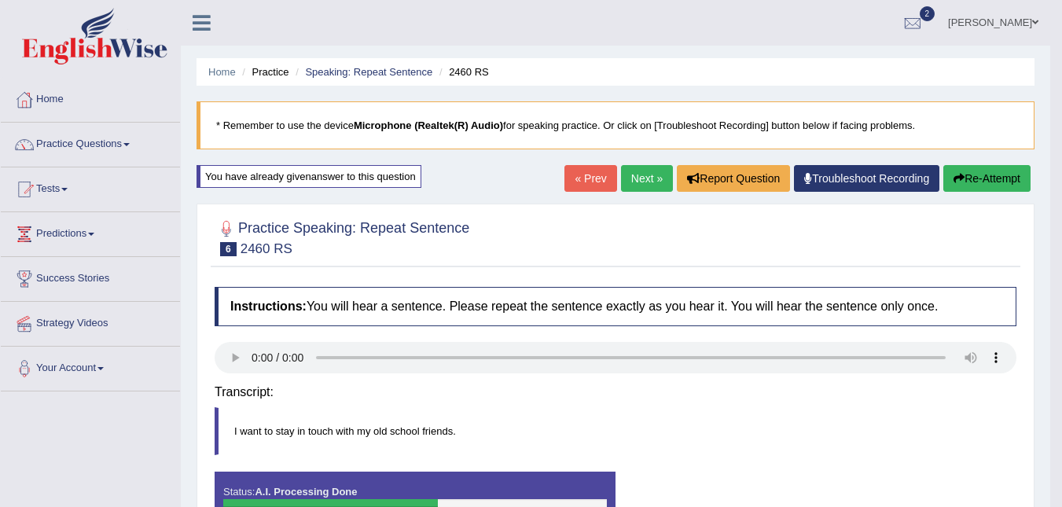
click at [784, 402] on div "Instructions: You will hear a sentence. Please repeat the sentence exactly as y…" at bounding box center [615, 413] width 809 height 268
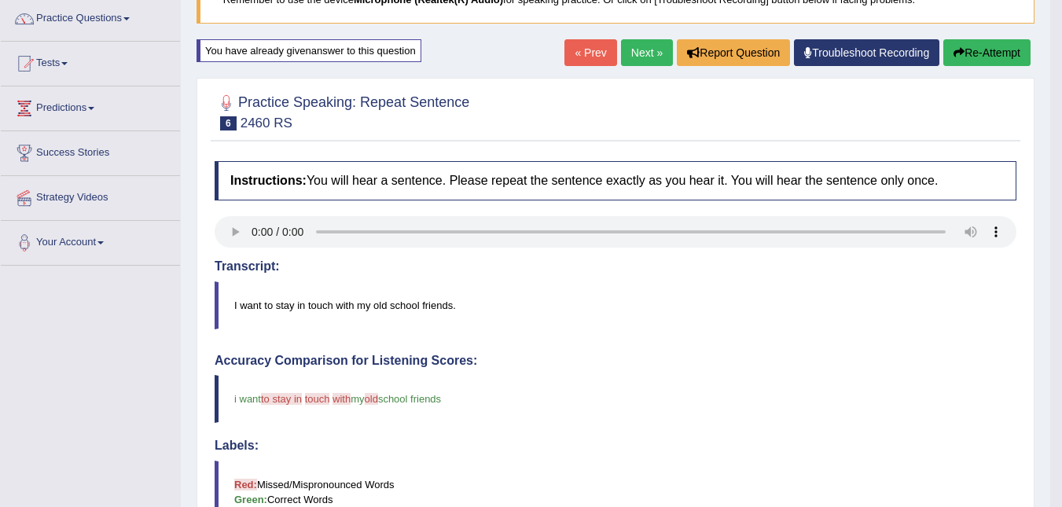
scroll to position [94, 0]
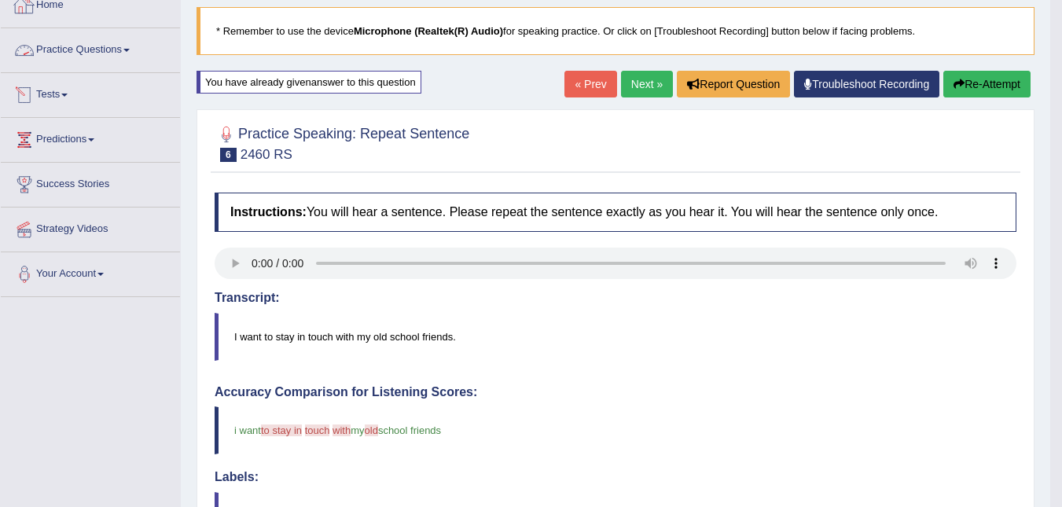
click at [116, 46] on link "Practice Questions" at bounding box center [90, 47] width 179 height 39
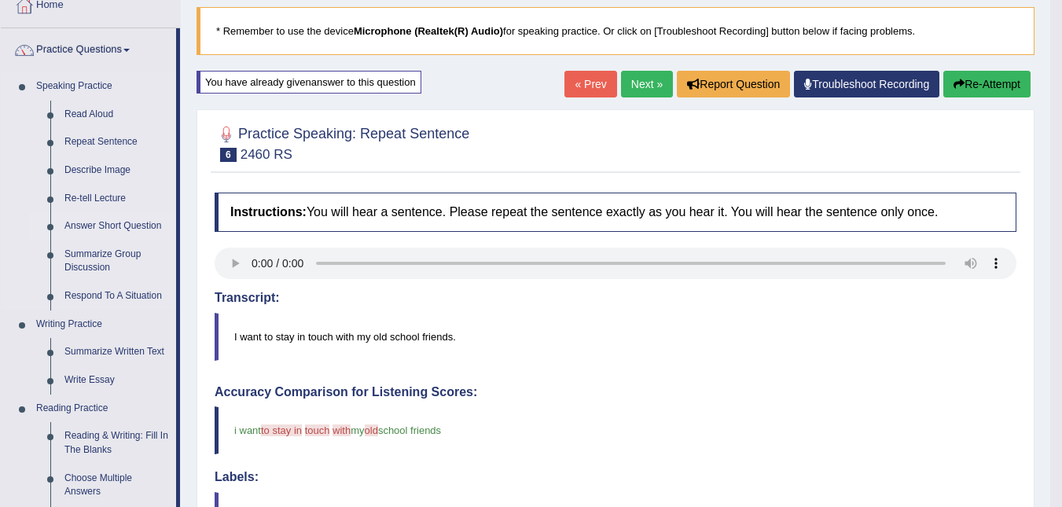
click at [105, 226] on link "Answer Short Question" at bounding box center [116, 226] width 119 height 28
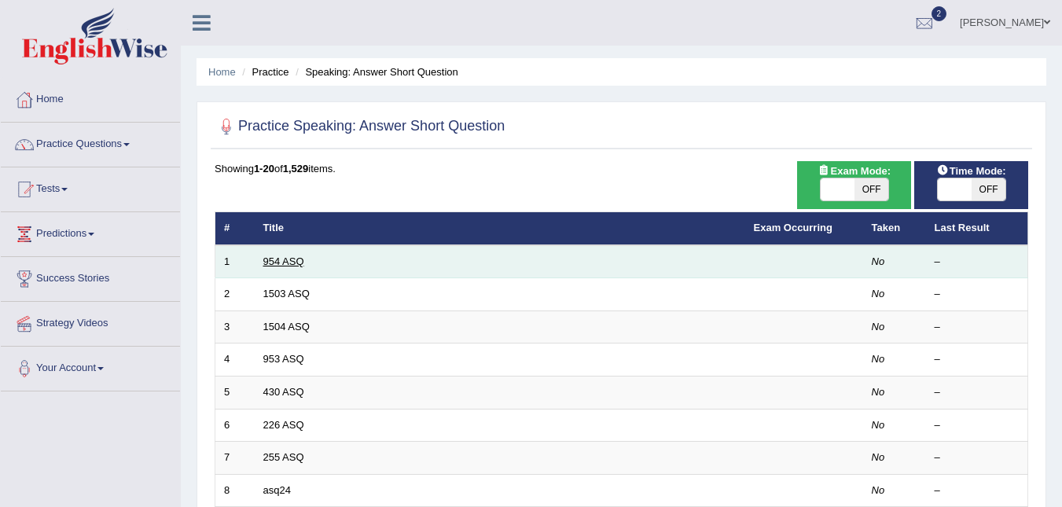
click at [263, 266] on link "954 ASQ" at bounding box center [283, 261] width 41 height 12
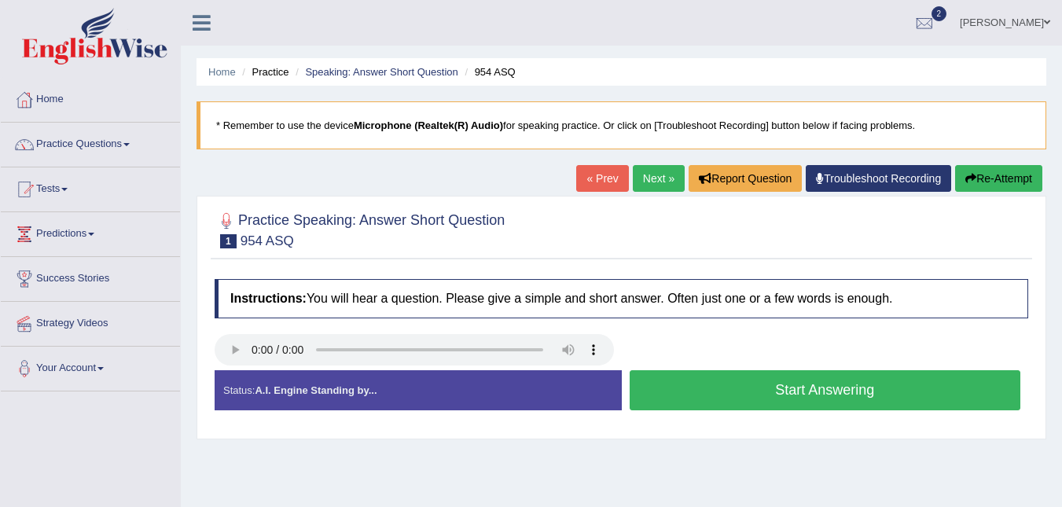
click at [802, 393] on button "Start Answering" at bounding box center [824, 390] width 391 height 40
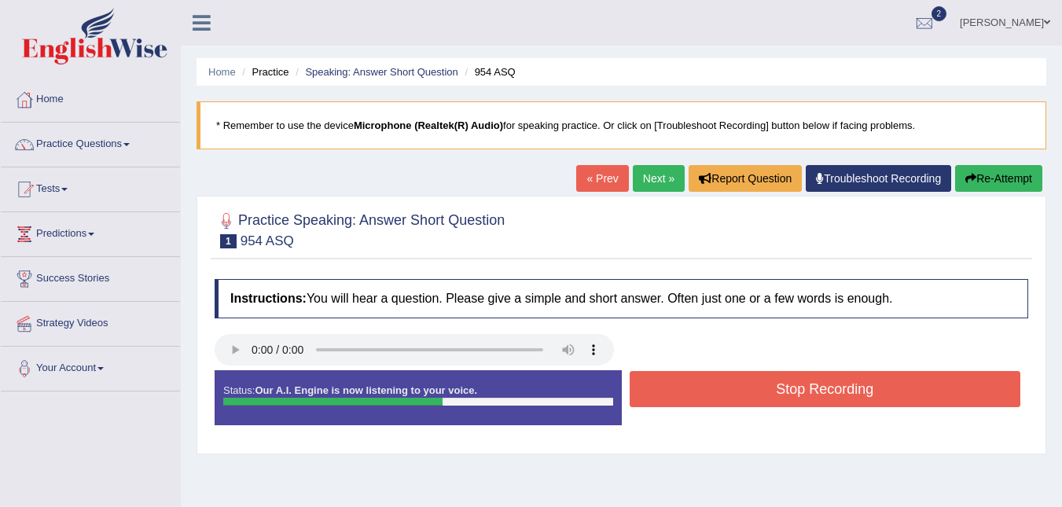
click at [800, 393] on button "Stop Recording" at bounding box center [824, 389] width 391 height 36
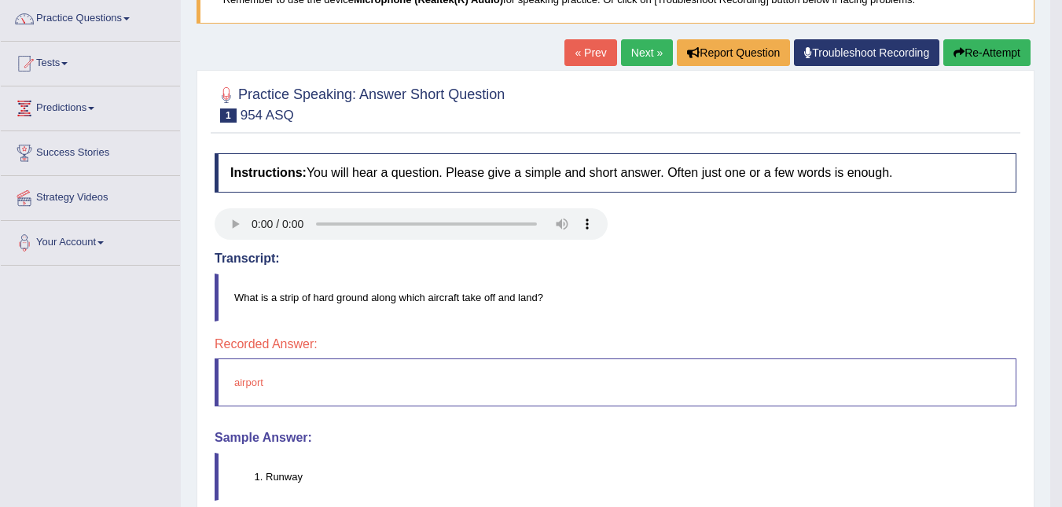
scroll to position [94, 0]
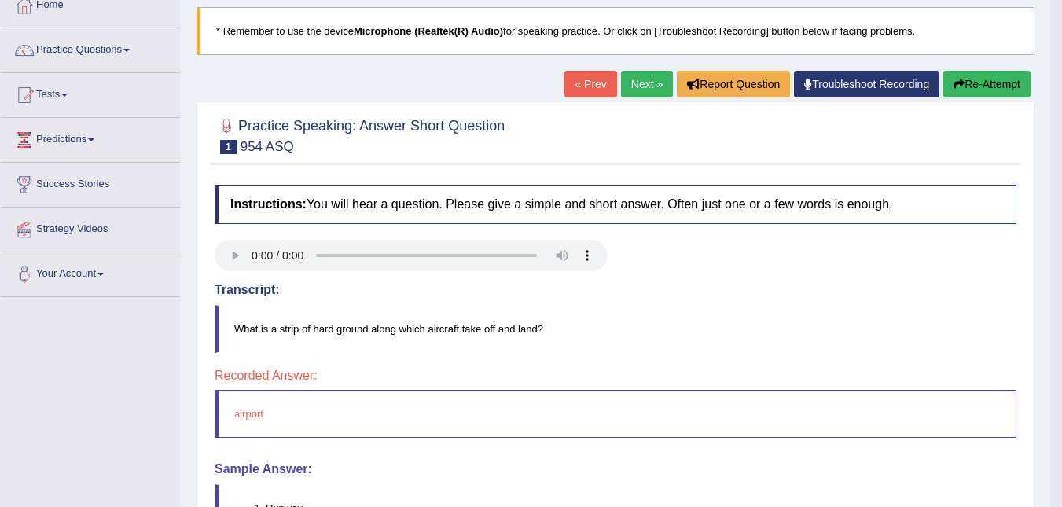
click at [630, 84] on link "Next »" at bounding box center [647, 84] width 52 height 27
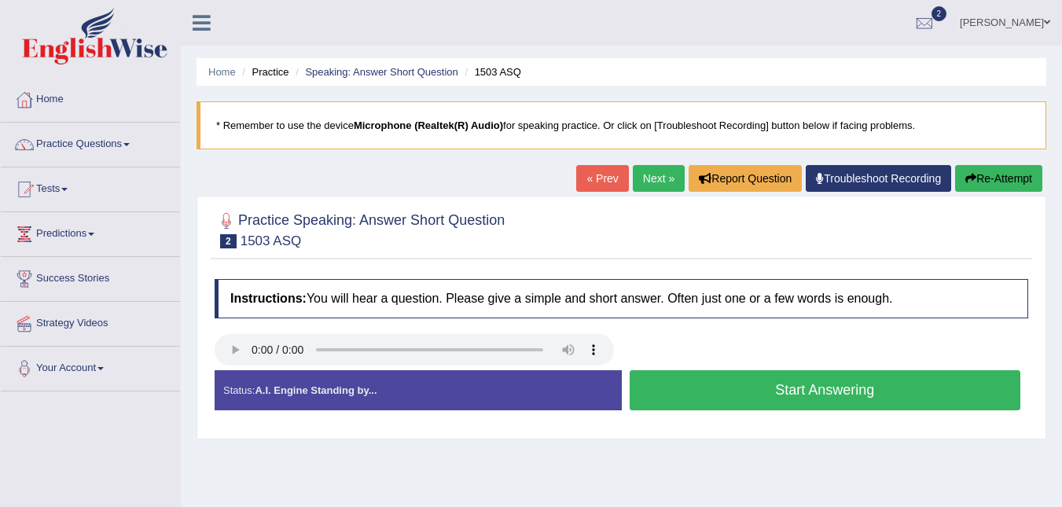
click at [832, 388] on button "Start Answering" at bounding box center [824, 390] width 391 height 40
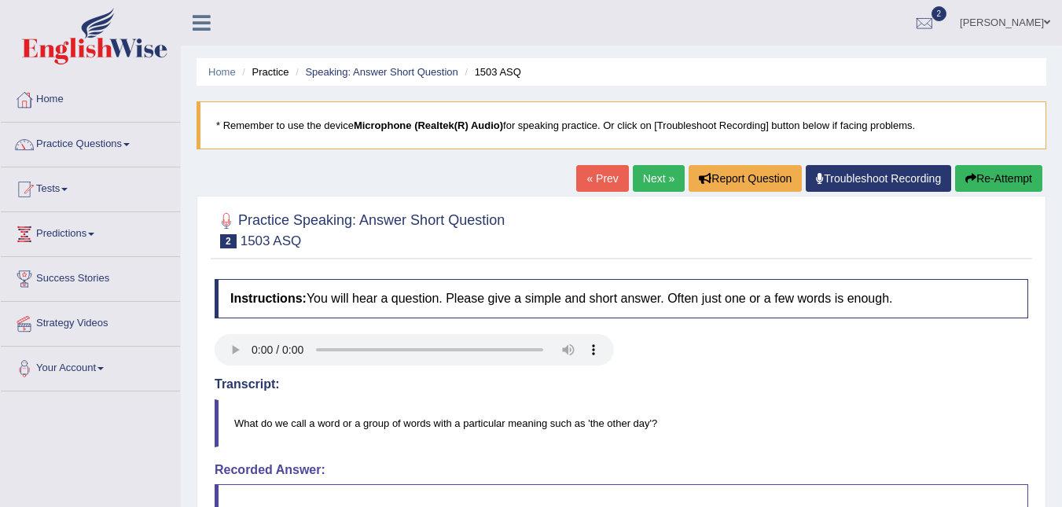
click at [640, 192] on link "Next »" at bounding box center [659, 178] width 52 height 27
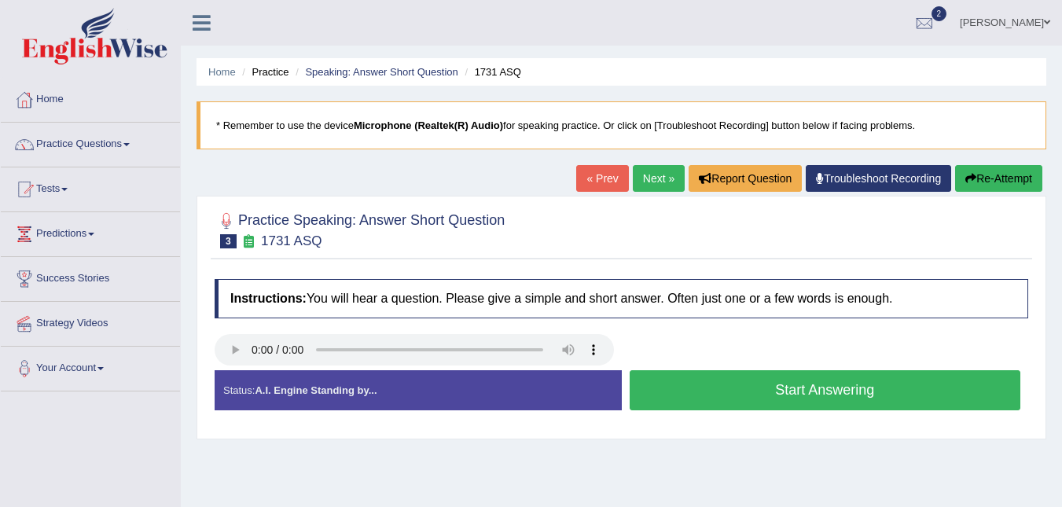
click at [769, 391] on button "Start Answering" at bounding box center [824, 390] width 391 height 40
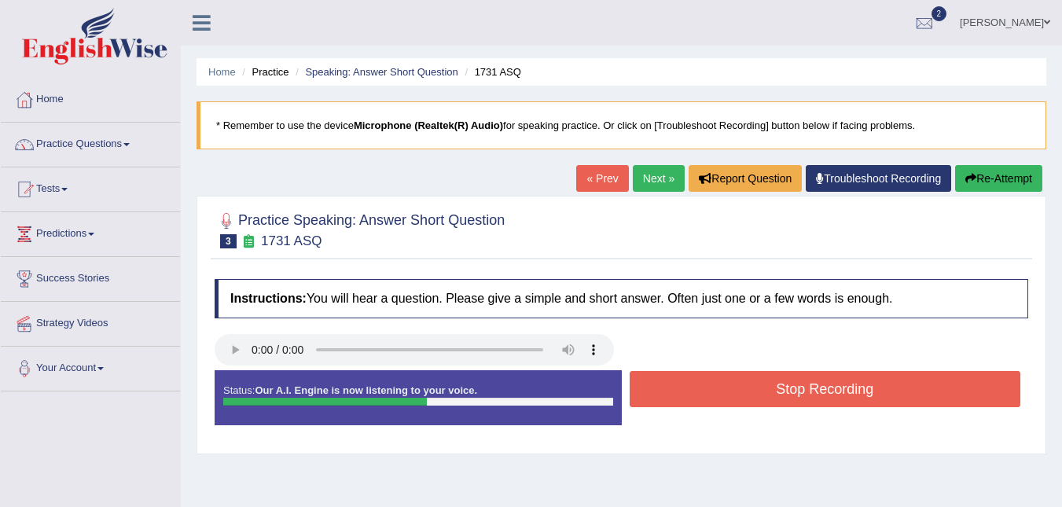
click at [785, 377] on button "Stop Recording" at bounding box center [824, 389] width 391 height 36
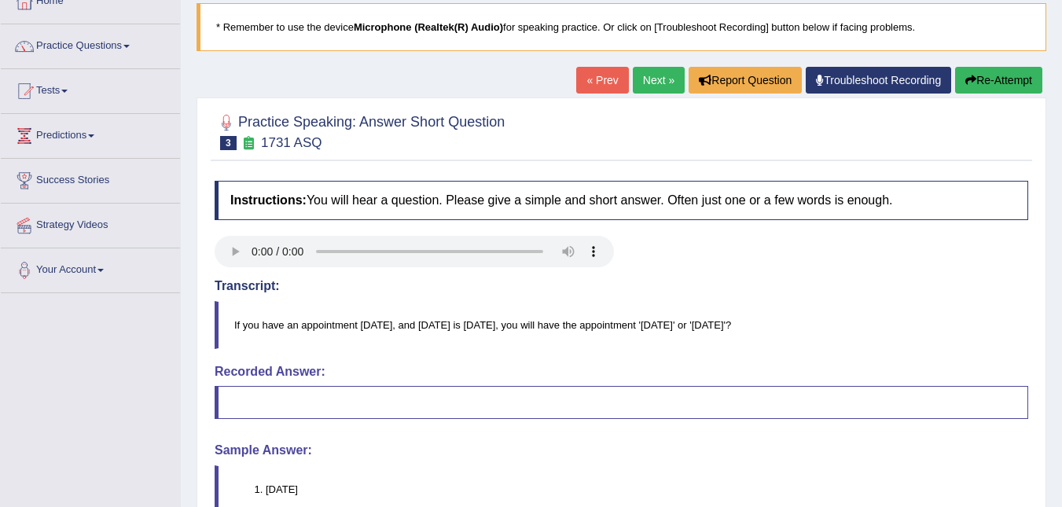
scroll to position [67, 0]
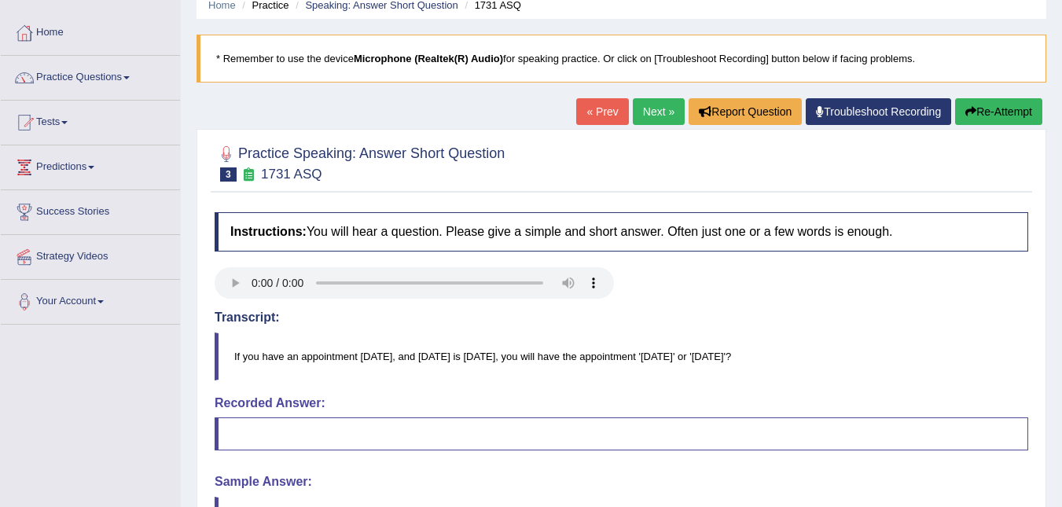
click at [637, 109] on link "Next »" at bounding box center [659, 111] width 52 height 27
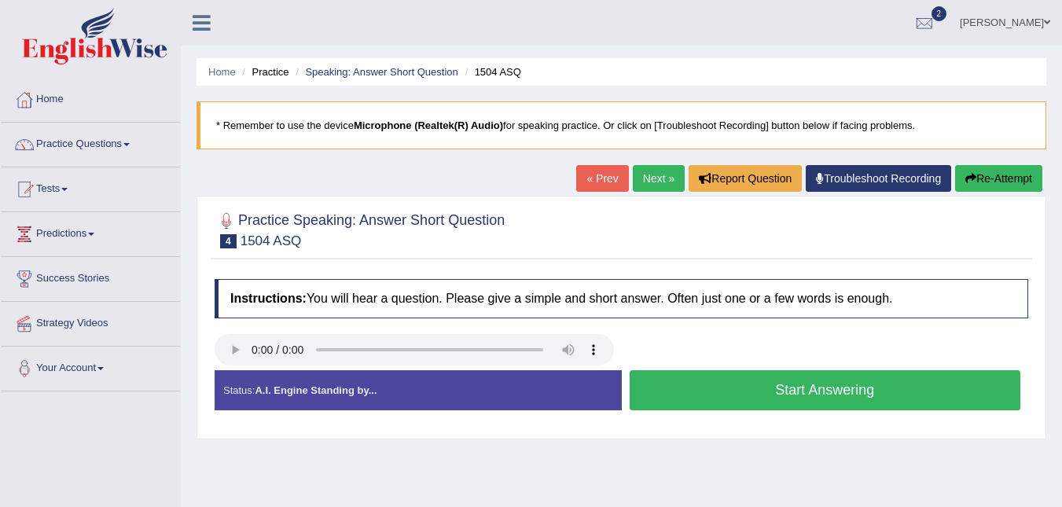
click at [730, 390] on button "Start Answering" at bounding box center [824, 390] width 391 height 40
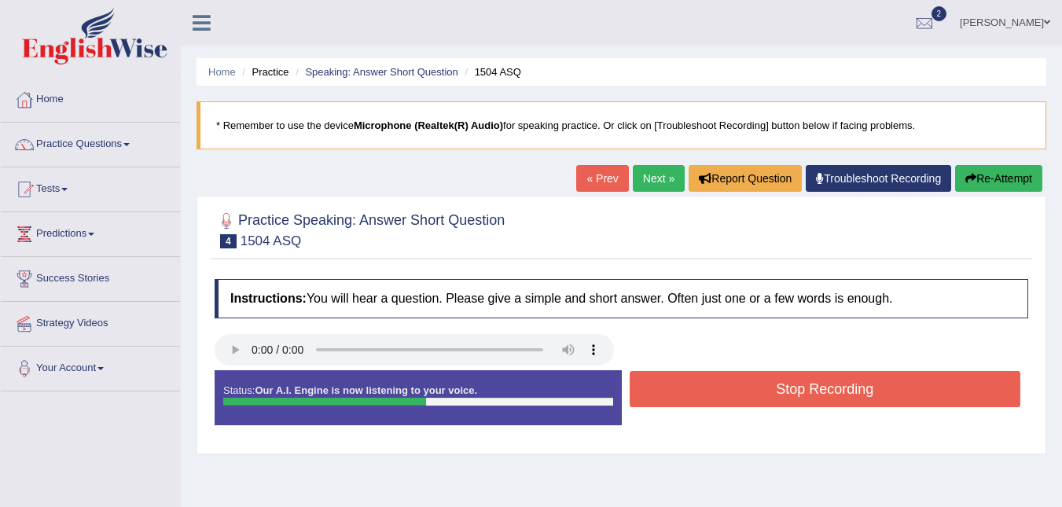
click at [730, 390] on button "Stop Recording" at bounding box center [824, 389] width 391 height 36
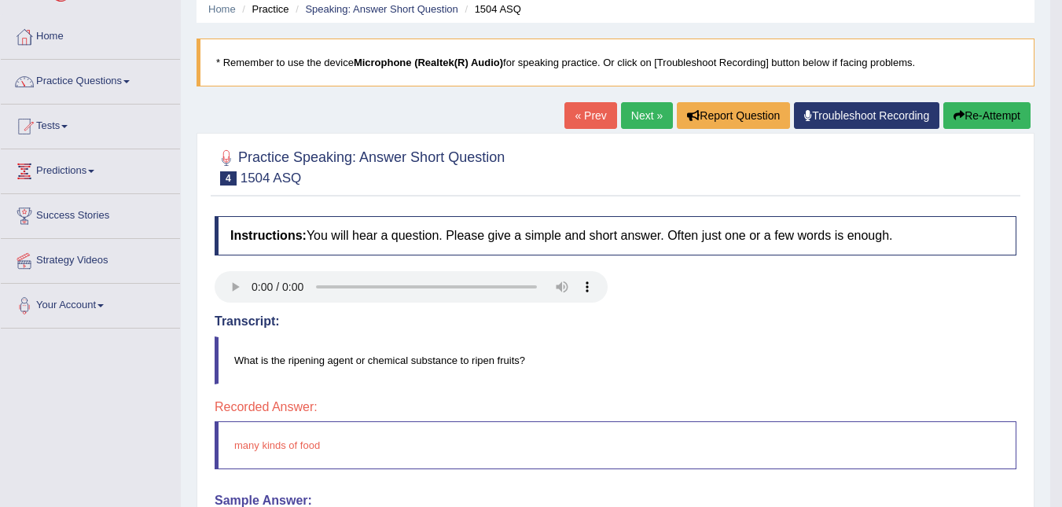
scroll to position [31, 0]
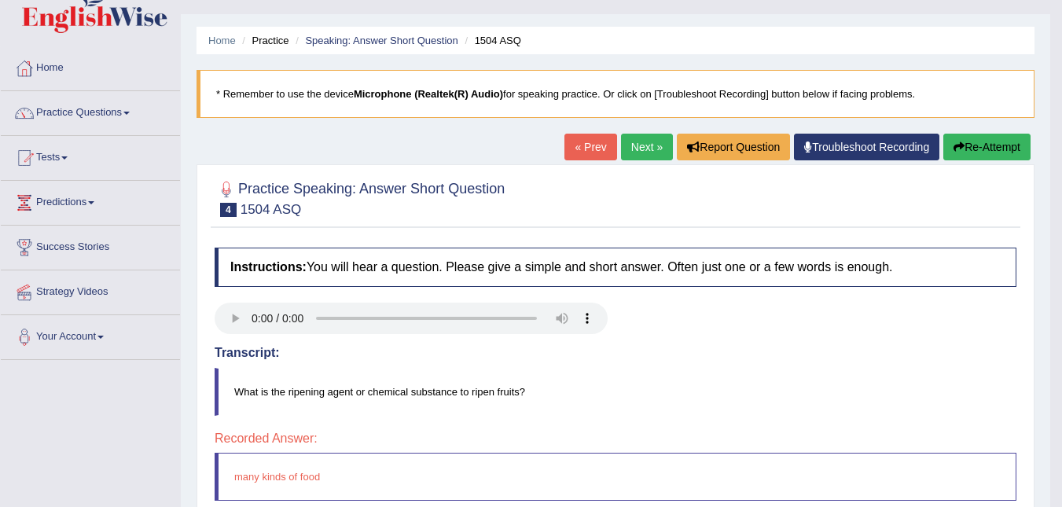
click at [637, 156] on link "Next »" at bounding box center [647, 147] width 52 height 27
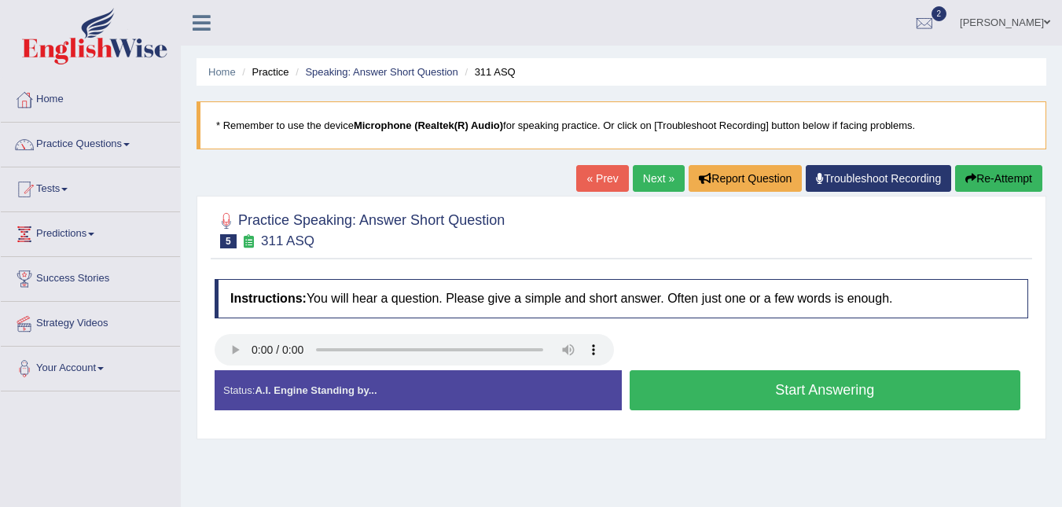
click at [740, 387] on button "Start Answering" at bounding box center [824, 390] width 391 height 40
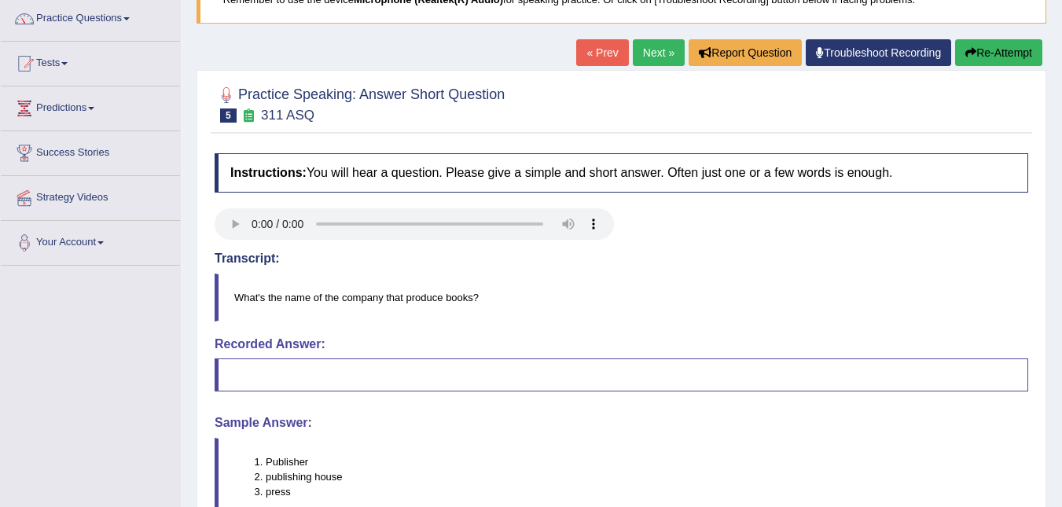
scroll to position [157, 0]
